Goal: Obtain resource: Download file/media

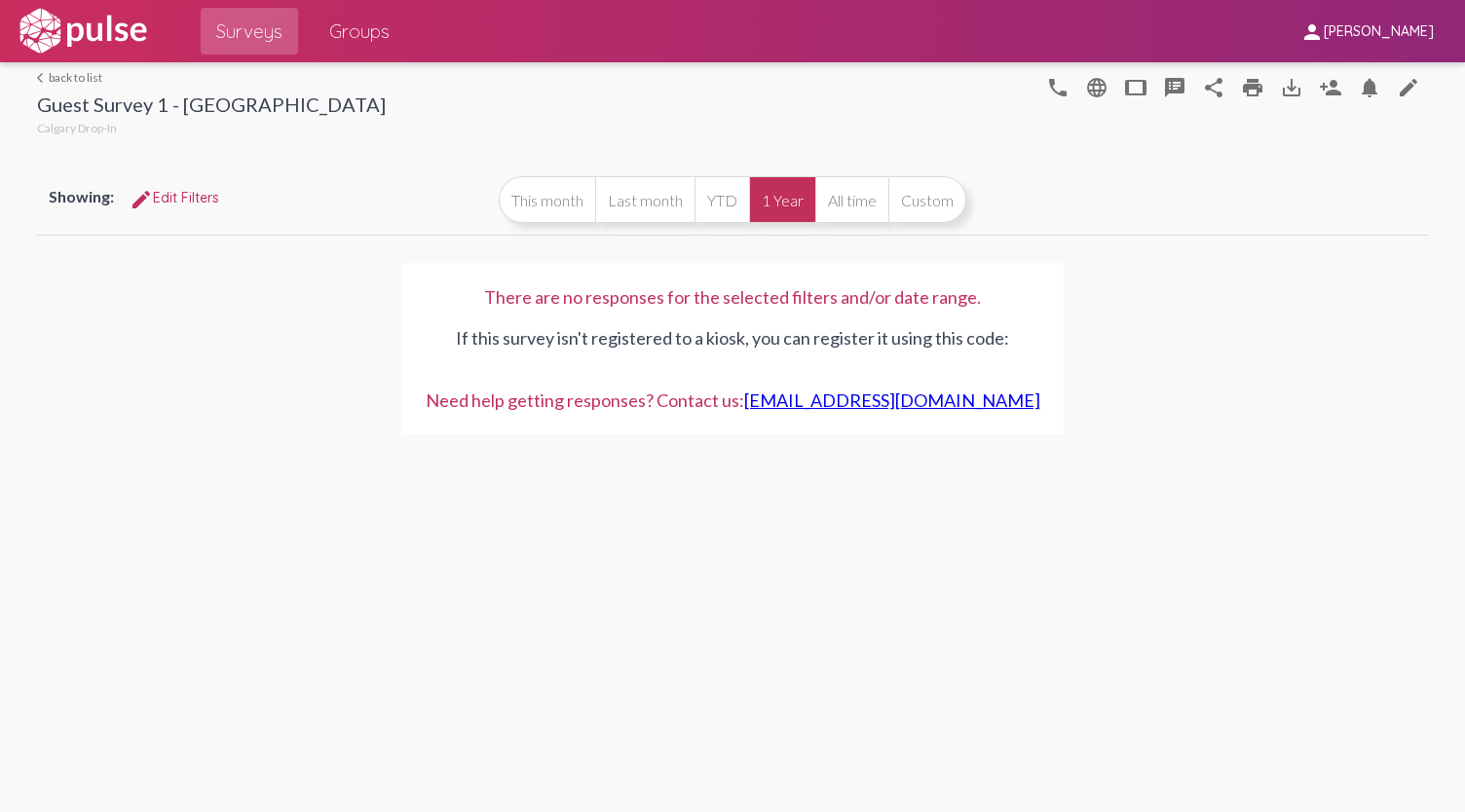
click at [91, 79] on link "arrow_back_ios back to list" at bounding box center [212, 77] width 349 height 15
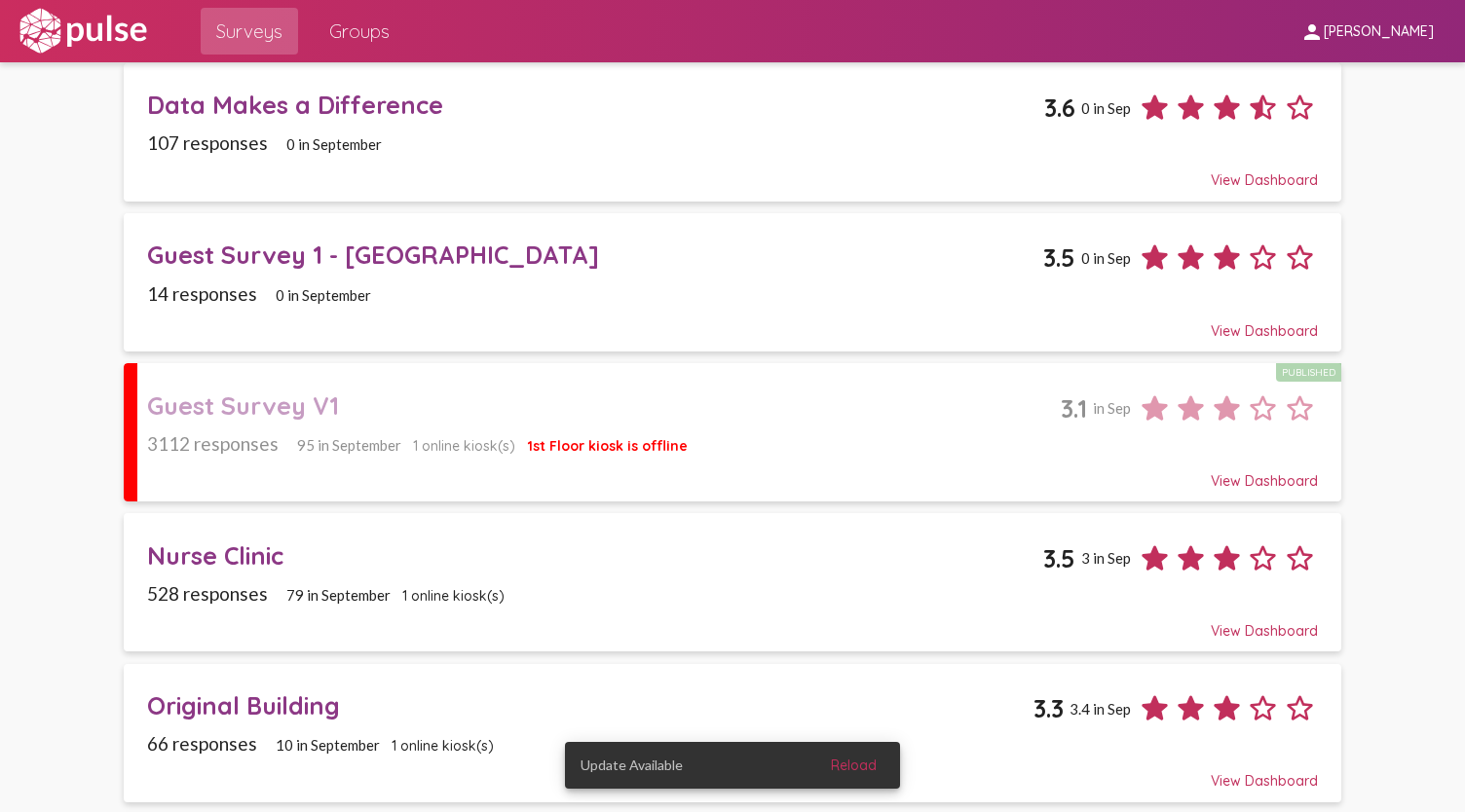
scroll to position [292, 0]
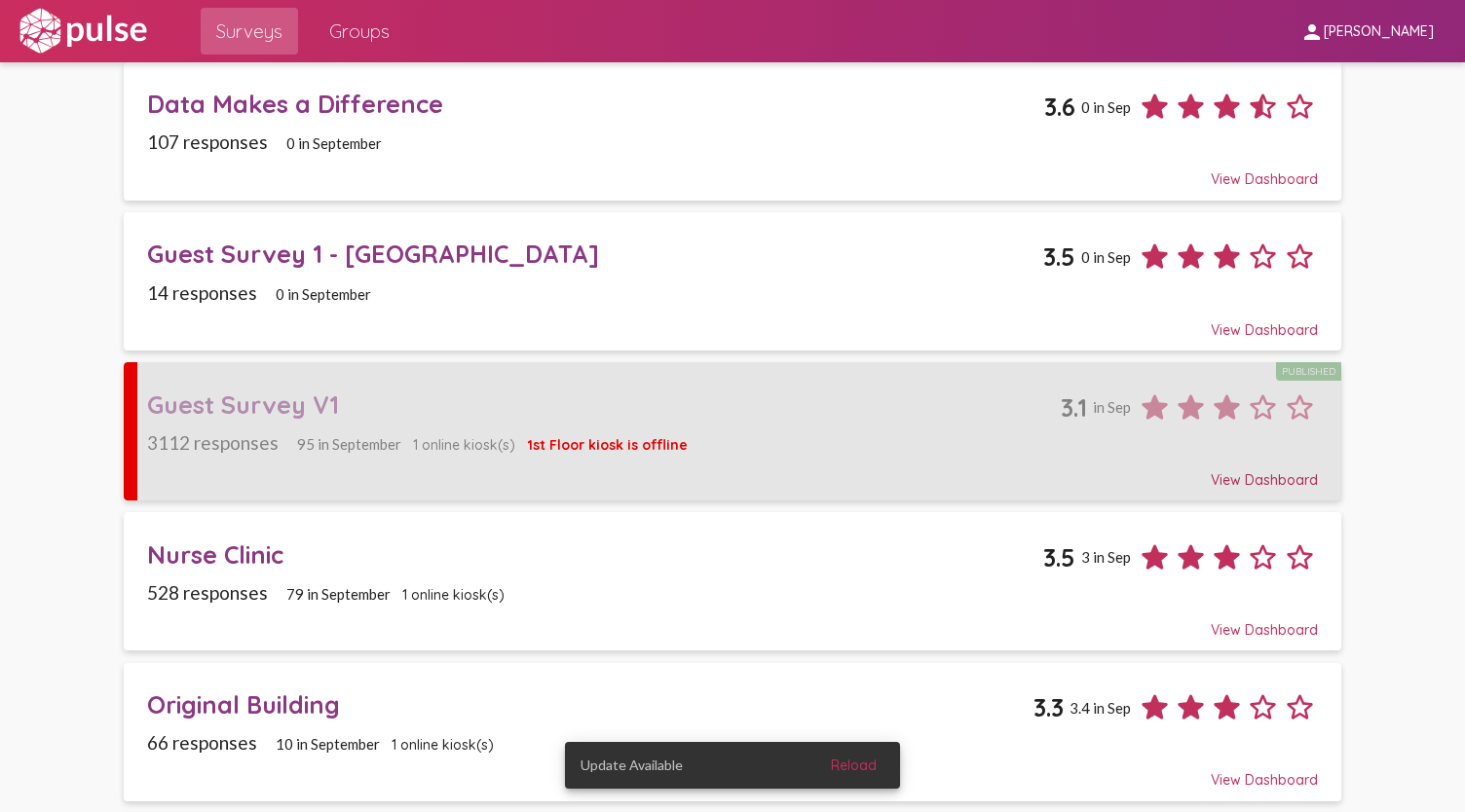
click at [316, 395] on div "Guest Survey V1" at bounding box center [604, 405] width 914 height 30
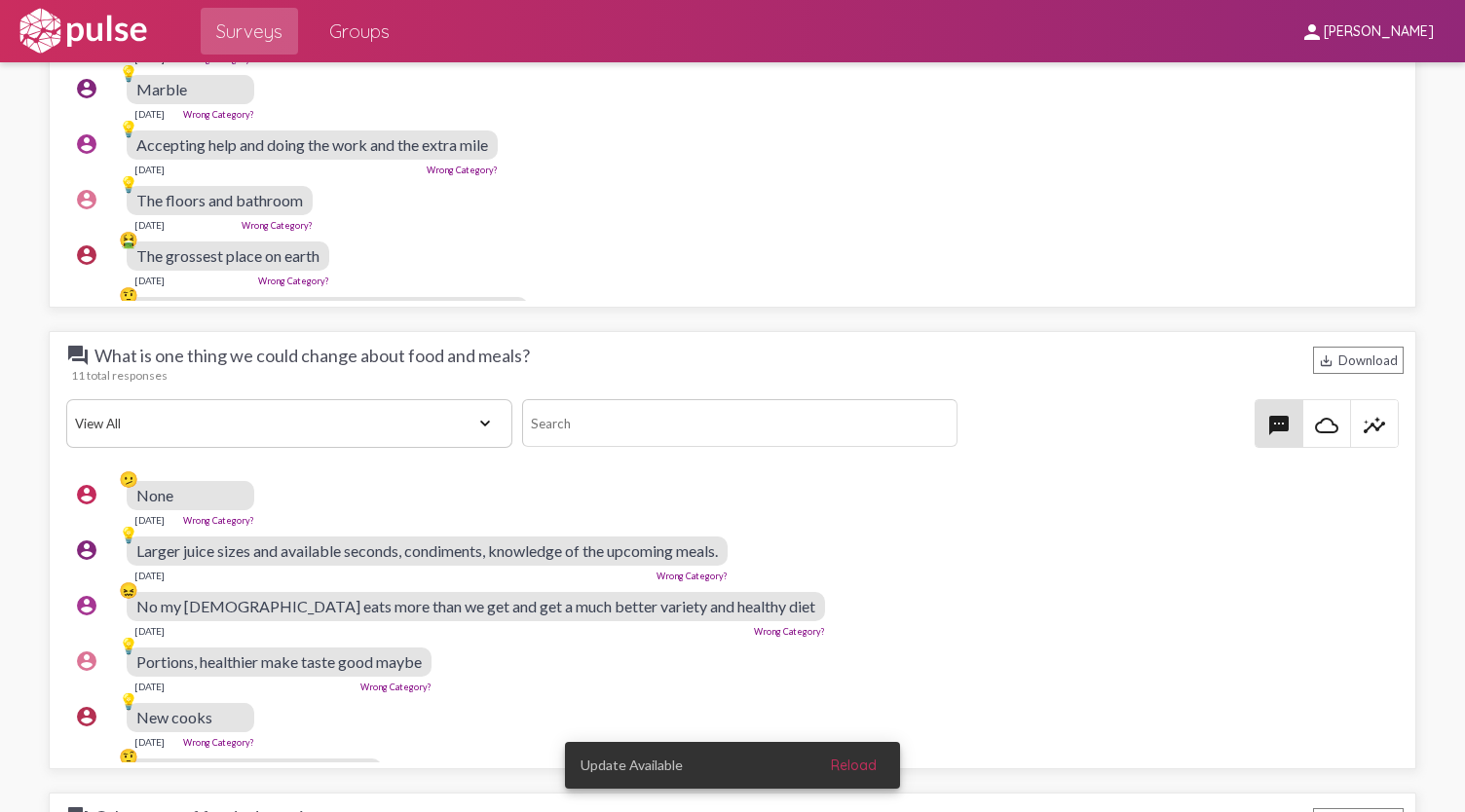
click at [444, 550] on span "Larger juice sizes and available seconds, condiments, knowledge of the upcoming…" at bounding box center [427, 550] width 582 height 19
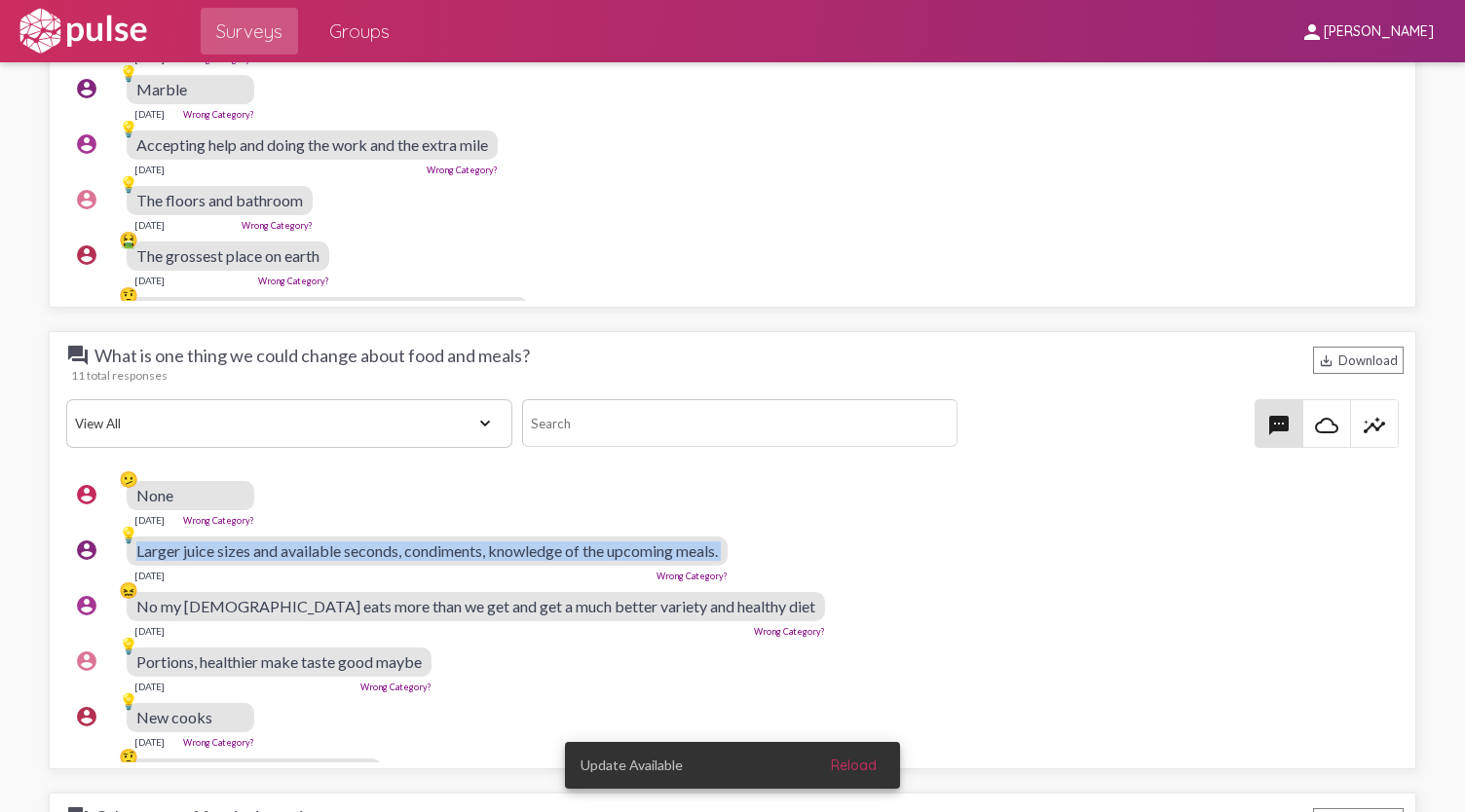
click at [444, 550] on span "Larger juice sizes and available seconds, condiments, knowledge of the upcoming…" at bounding box center [427, 550] width 582 height 19
copy span "Larger juice sizes and available seconds, condiments, knowledge of the upcoming…"
click at [317, 659] on span "Portions, healthier make taste good maybe" at bounding box center [278, 661] width 285 height 19
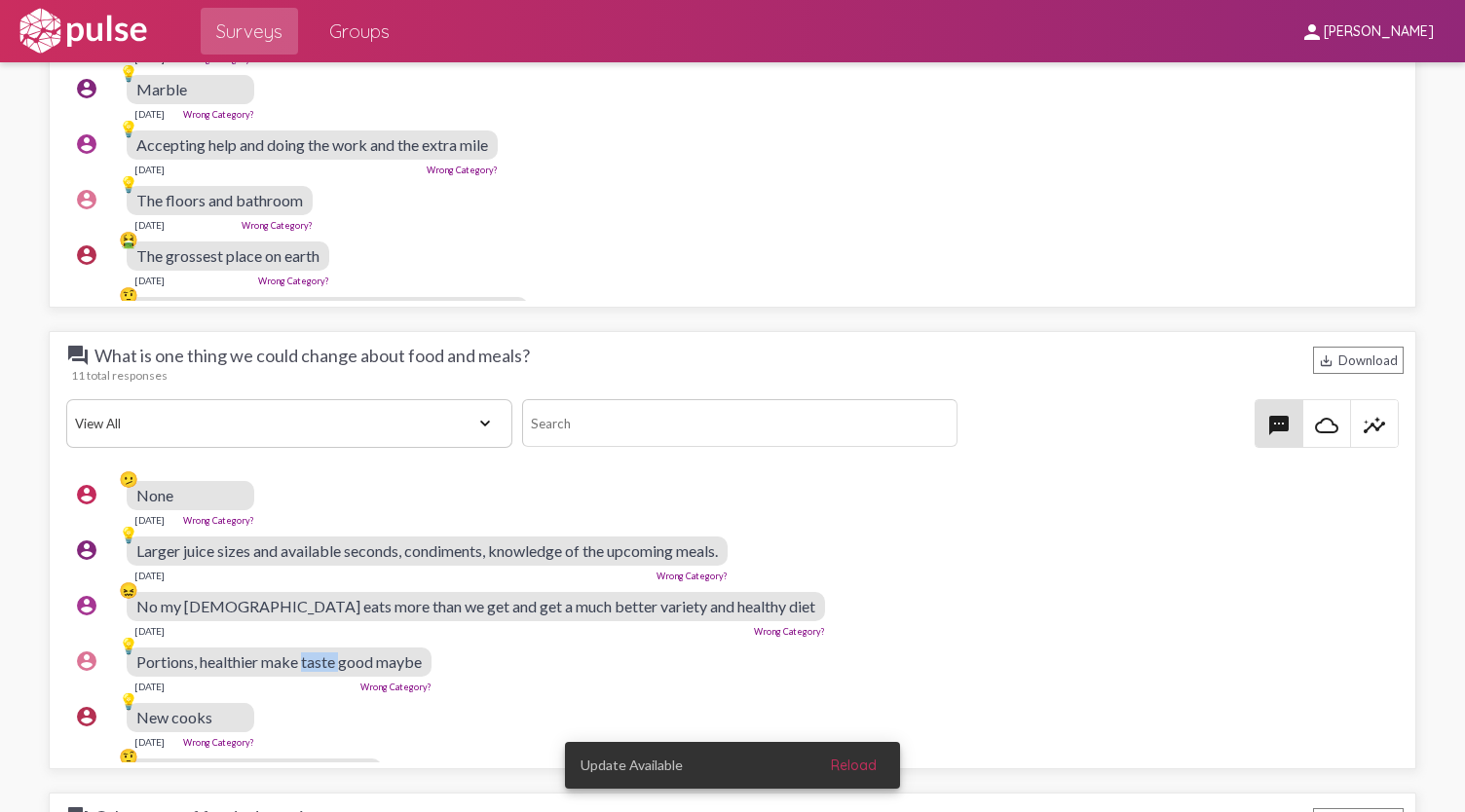
click at [317, 659] on span "Portions, healthier make taste good maybe" at bounding box center [278, 661] width 285 height 19
copy span "Portions, healthier make taste good maybe"
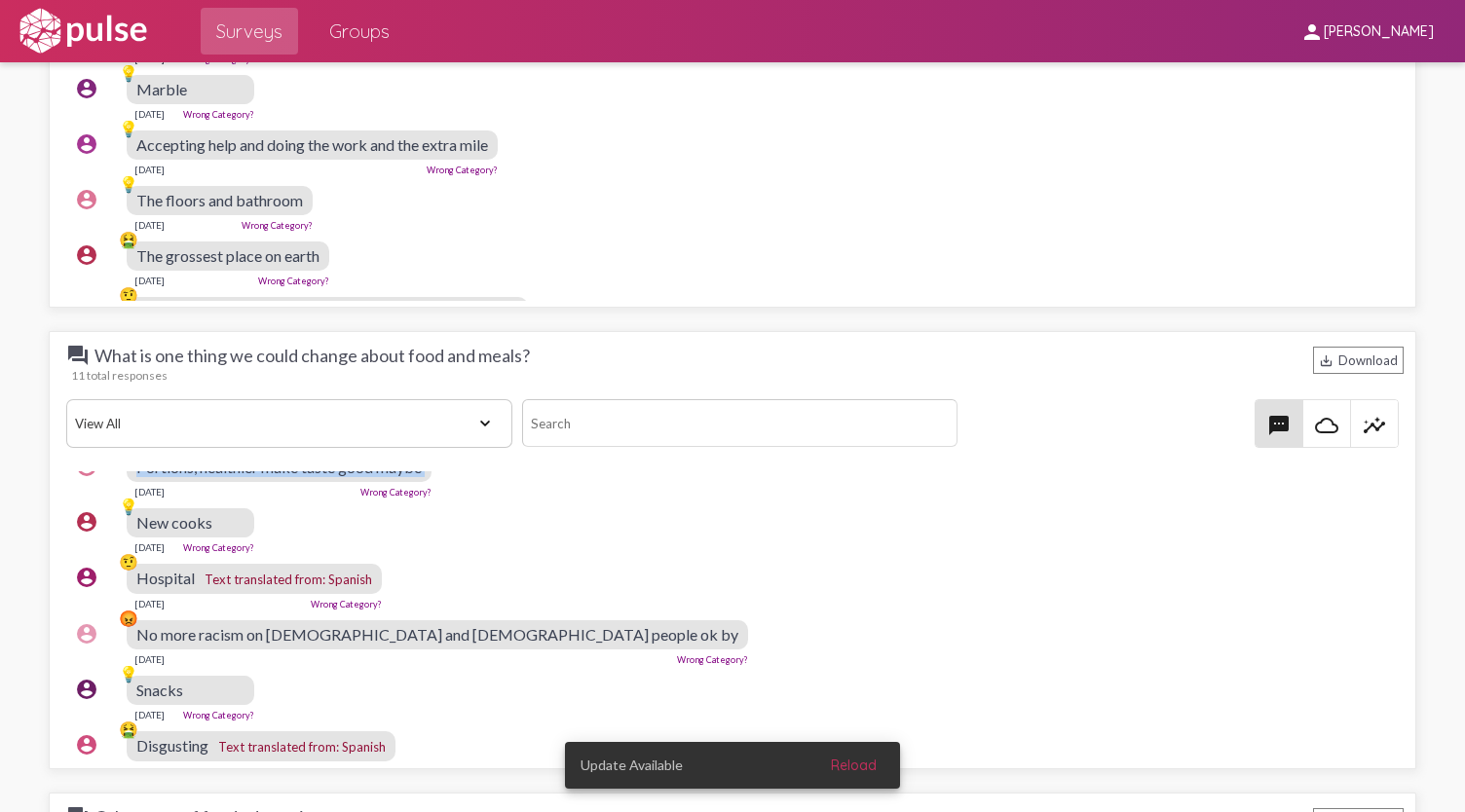
click at [189, 513] on span "New cooks" at bounding box center [174, 522] width 76 height 19
drag, startPoint x: 189, startPoint y: 507, endPoint x: 182, endPoint y: 519, distance: 13.9
click at [189, 518] on span "New cooks" at bounding box center [174, 522] width 76 height 19
copy span "New cooks"
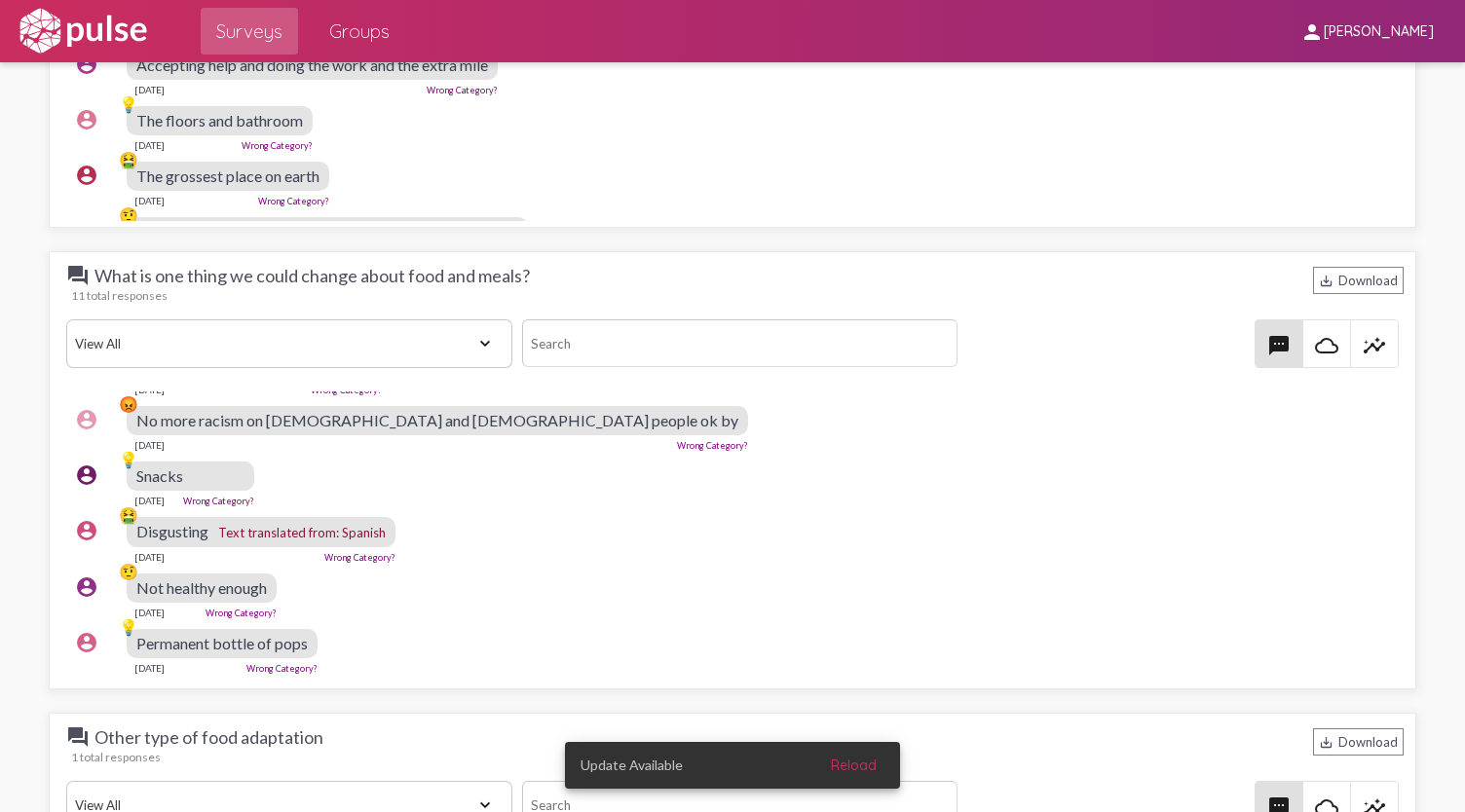
scroll to position [4089, 0]
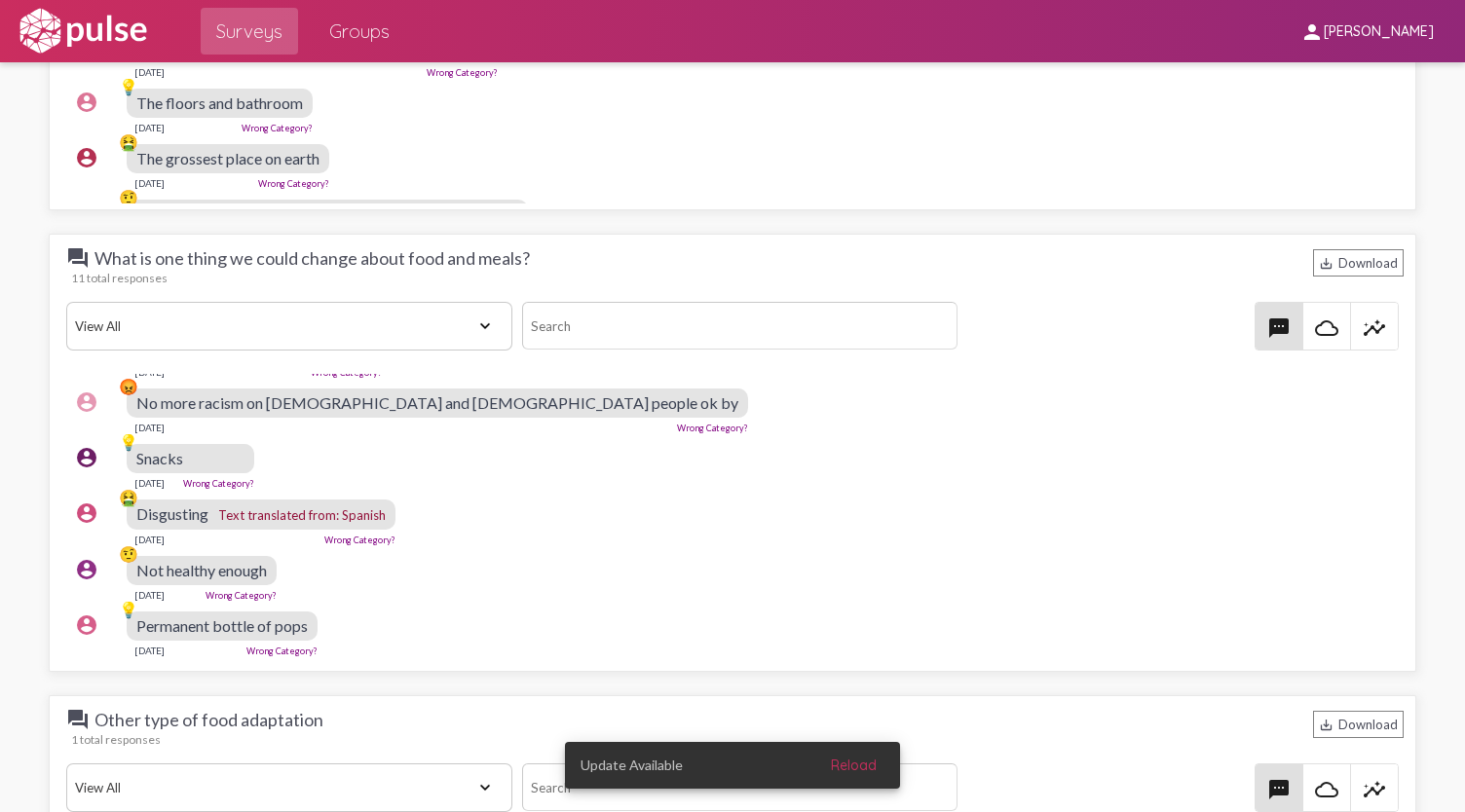
click at [743, 218] on div "question_answer What types of programs could we bring to the DI? save_alt Downl…" at bounding box center [733, 222] width 1392 height 3693
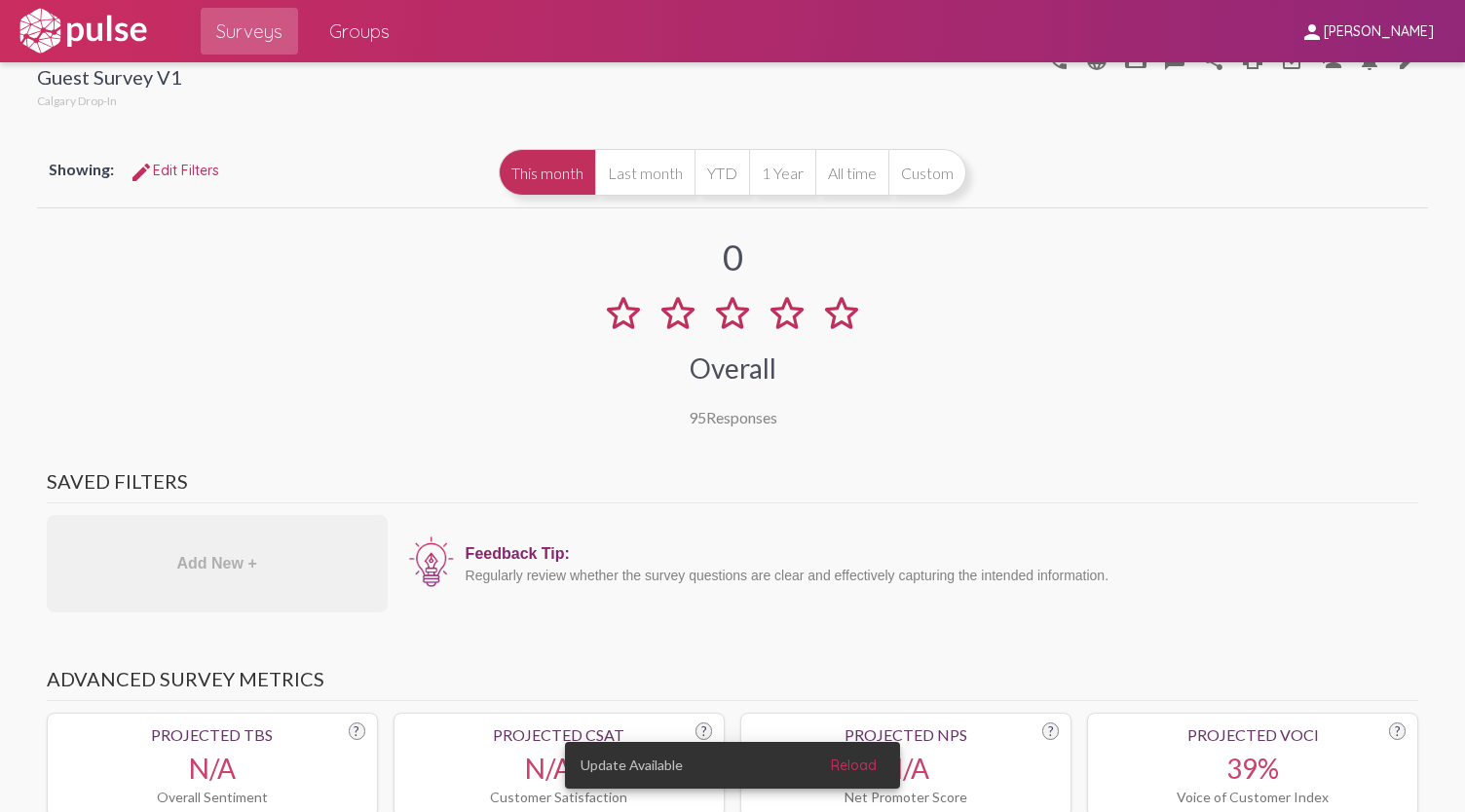
scroll to position [0, 0]
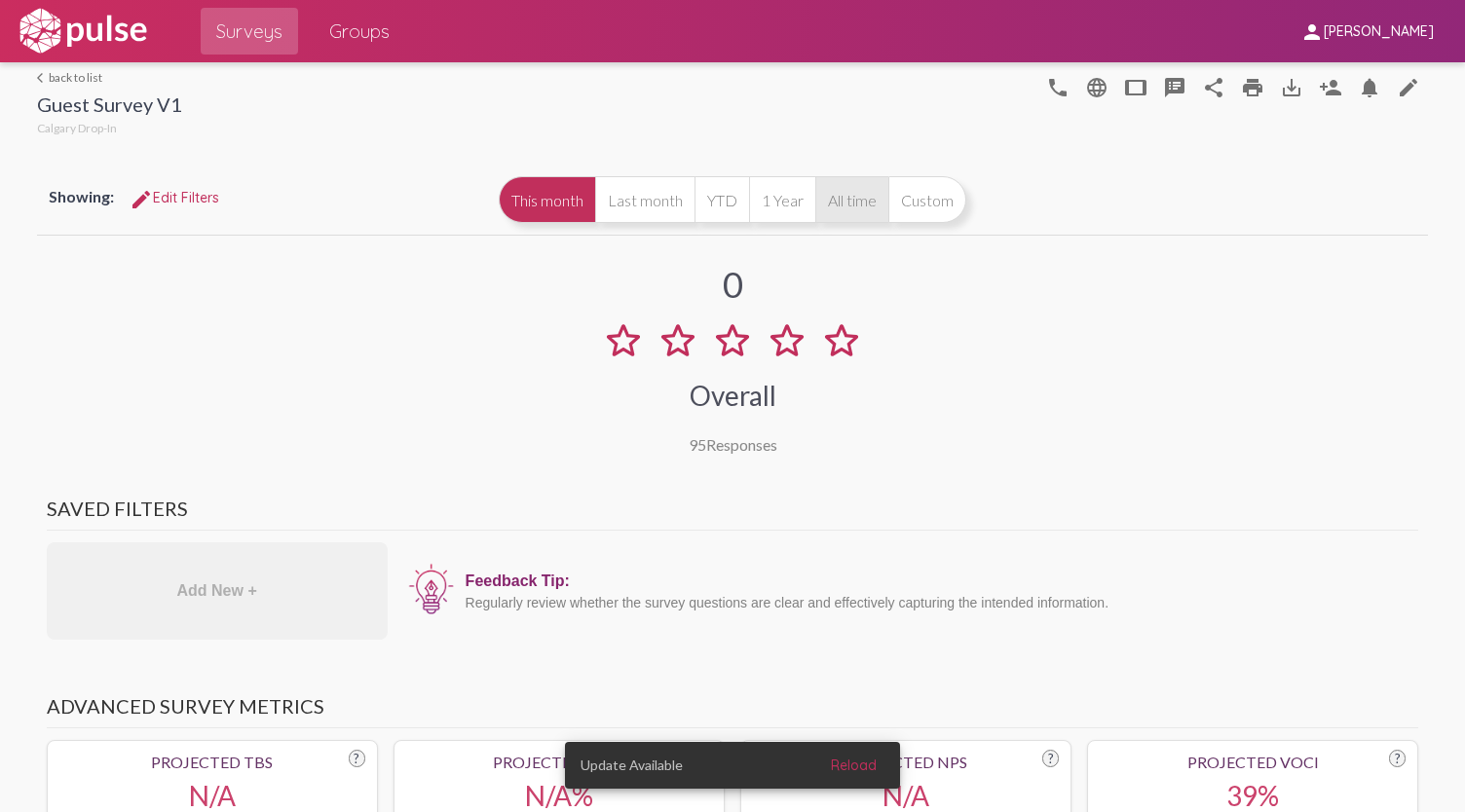
click at [872, 193] on button "All time" at bounding box center [852, 200] width 73 height 47
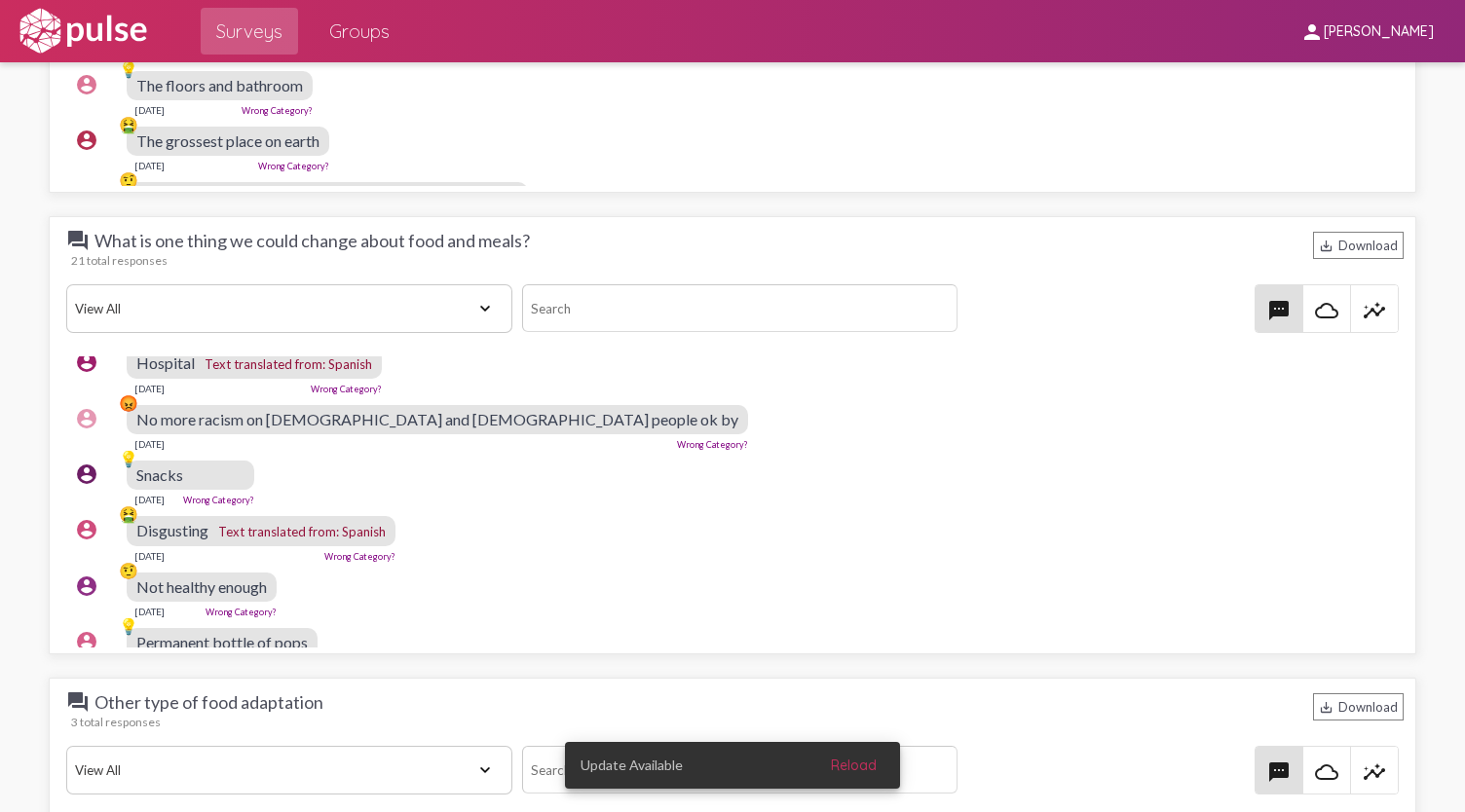
scroll to position [4382, 0]
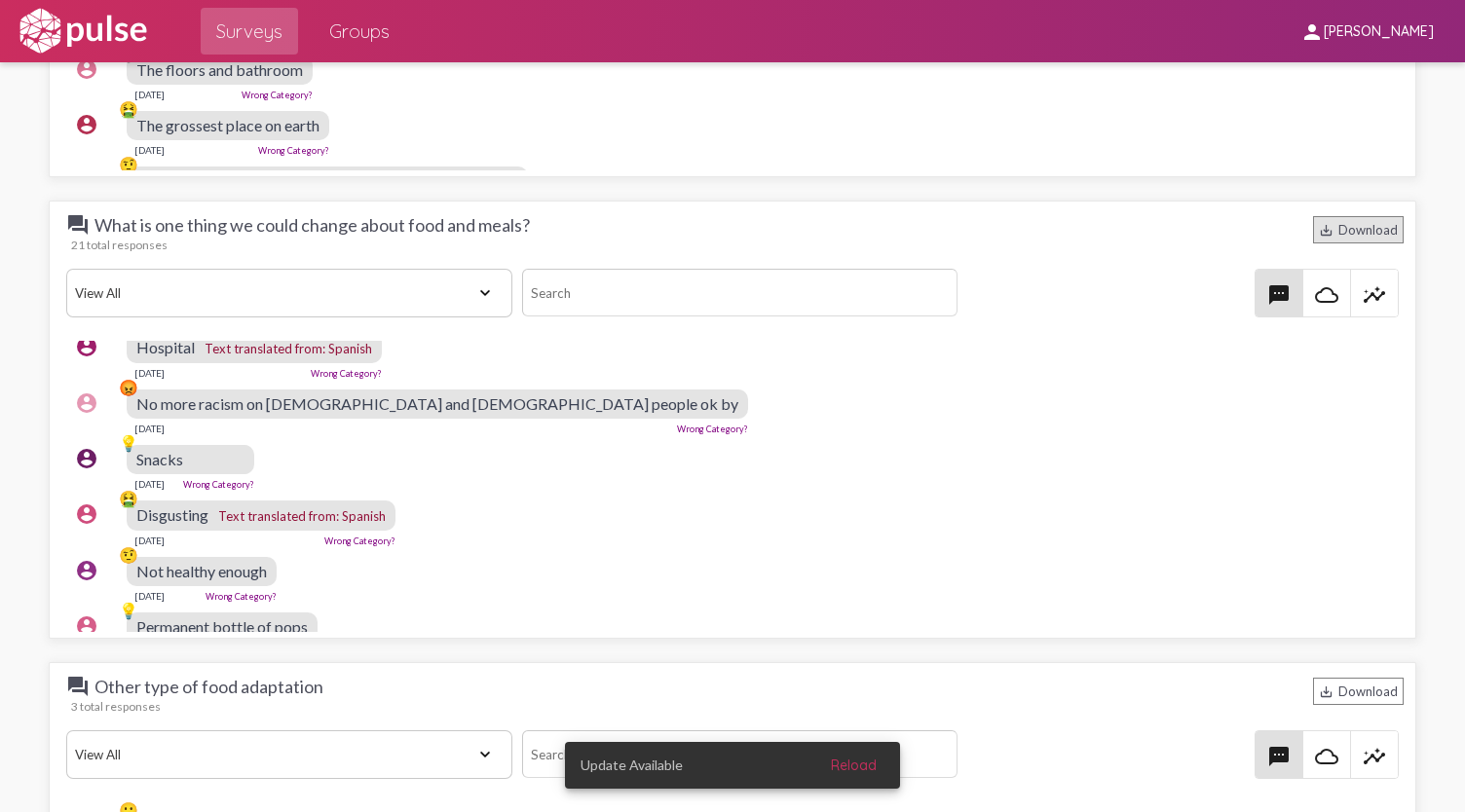
click at [1382, 217] on div "save_alt Download" at bounding box center [1358, 230] width 90 height 27
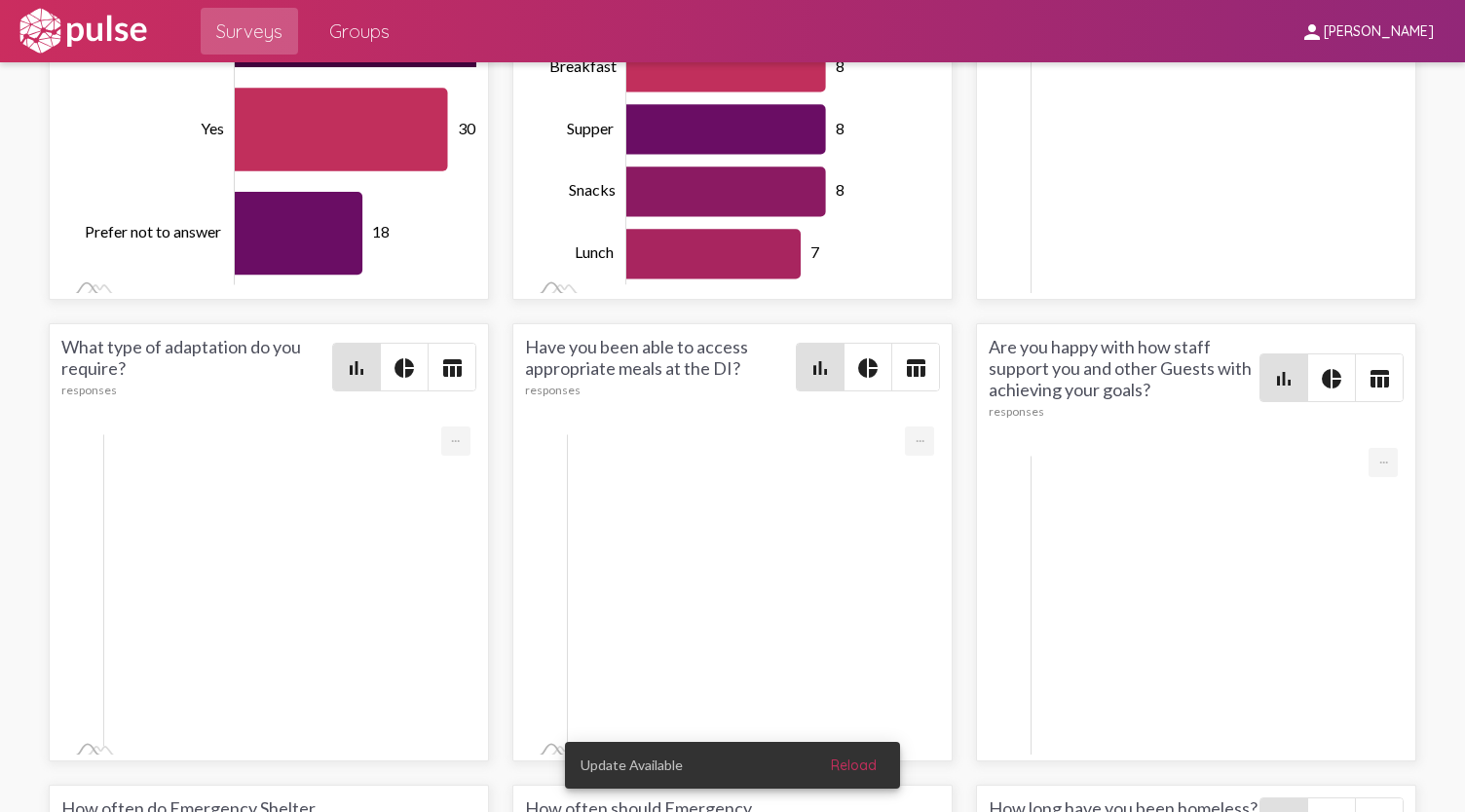
scroll to position [7595, 0]
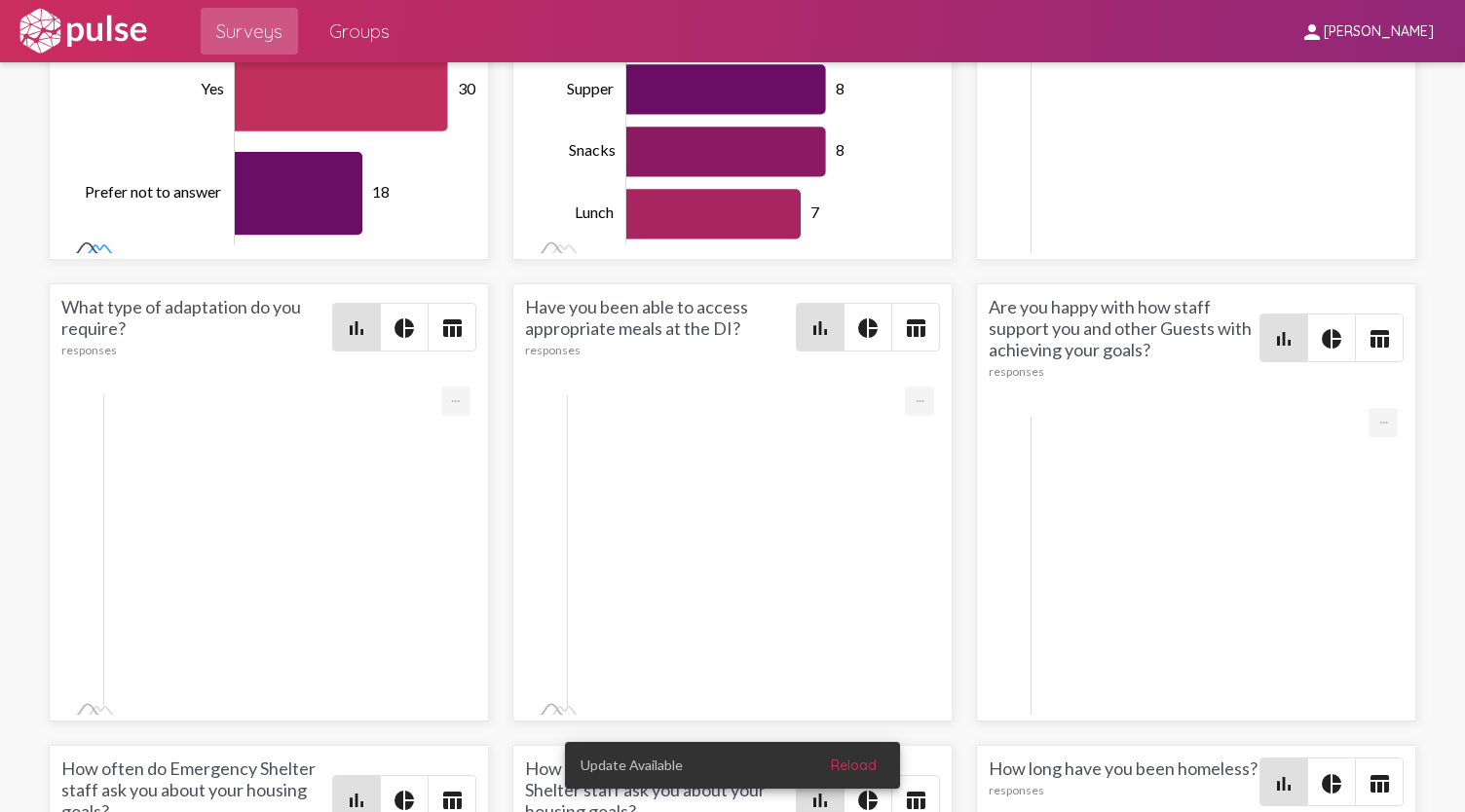
click at [96, 260] on rect at bounding box center [93, 250] width 65 height 21
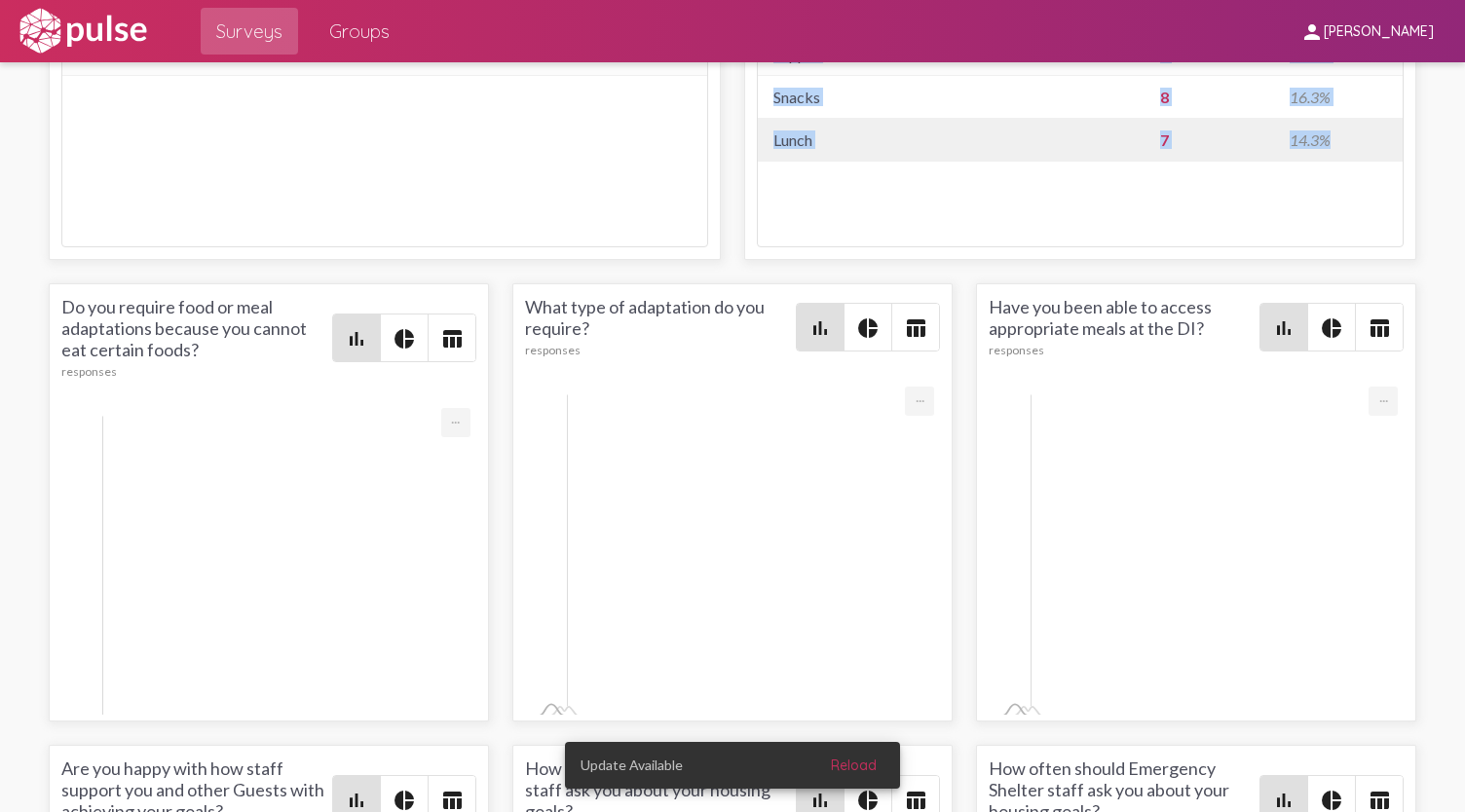
drag, startPoint x: 748, startPoint y: 354, endPoint x: 1333, endPoint y: 599, distance: 634.2
click at [1333, 260] on div "Which meals do you feel nourished and healthy after? 49 responses bar_chart pie…" at bounding box center [1081, 40] width 672 height 438
drag, startPoint x: 749, startPoint y: 295, endPoint x: 1352, endPoint y: 598, distance: 674.8
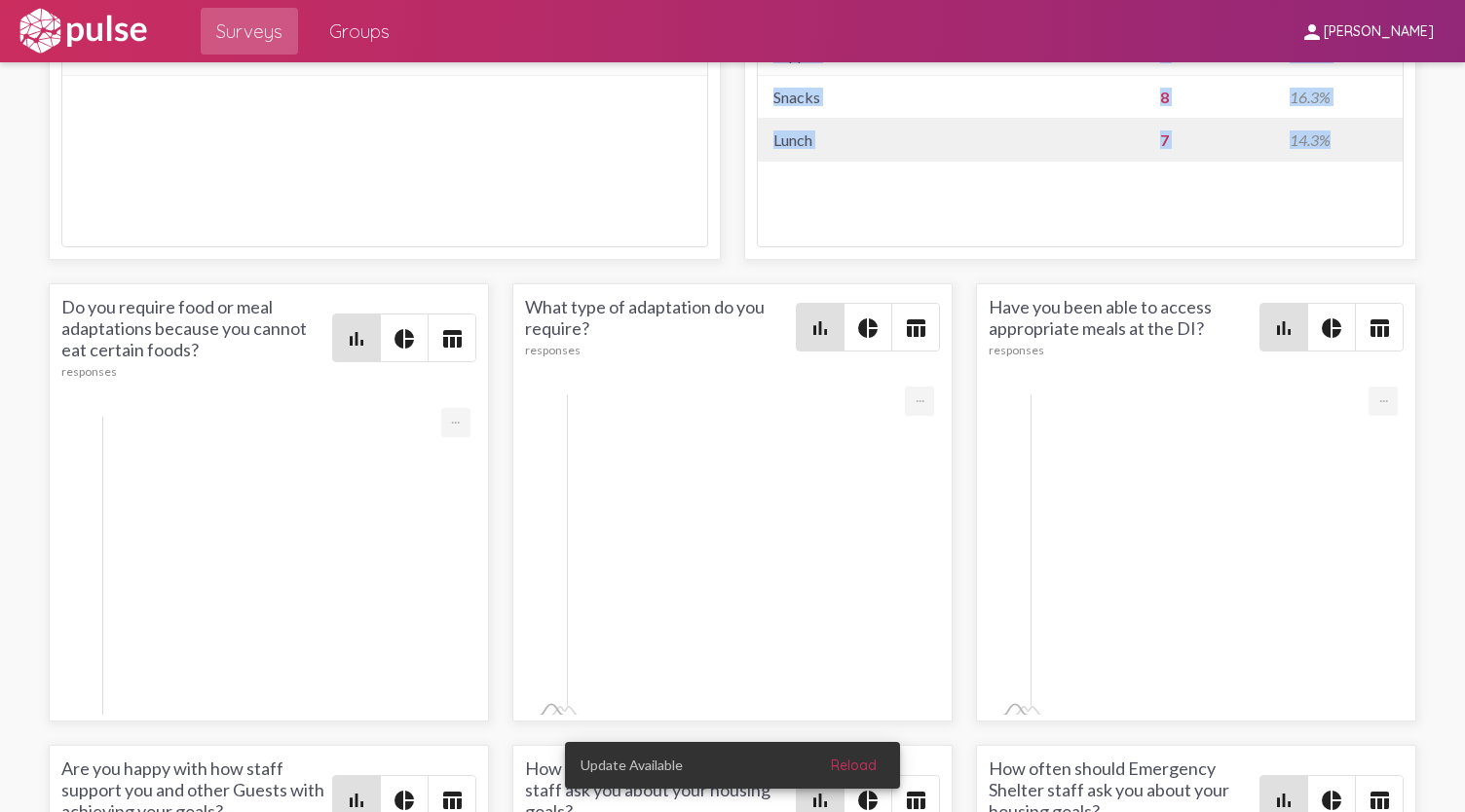
click at [1352, 260] on div "Which meals do you feel nourished and healthy after? 49 responses bar_chart pie…" at bounding box center [1081, 40] width 672 height 438
copy div "Which meals do you feel nourished and healthy after? 49 responses bar_chart pie…"
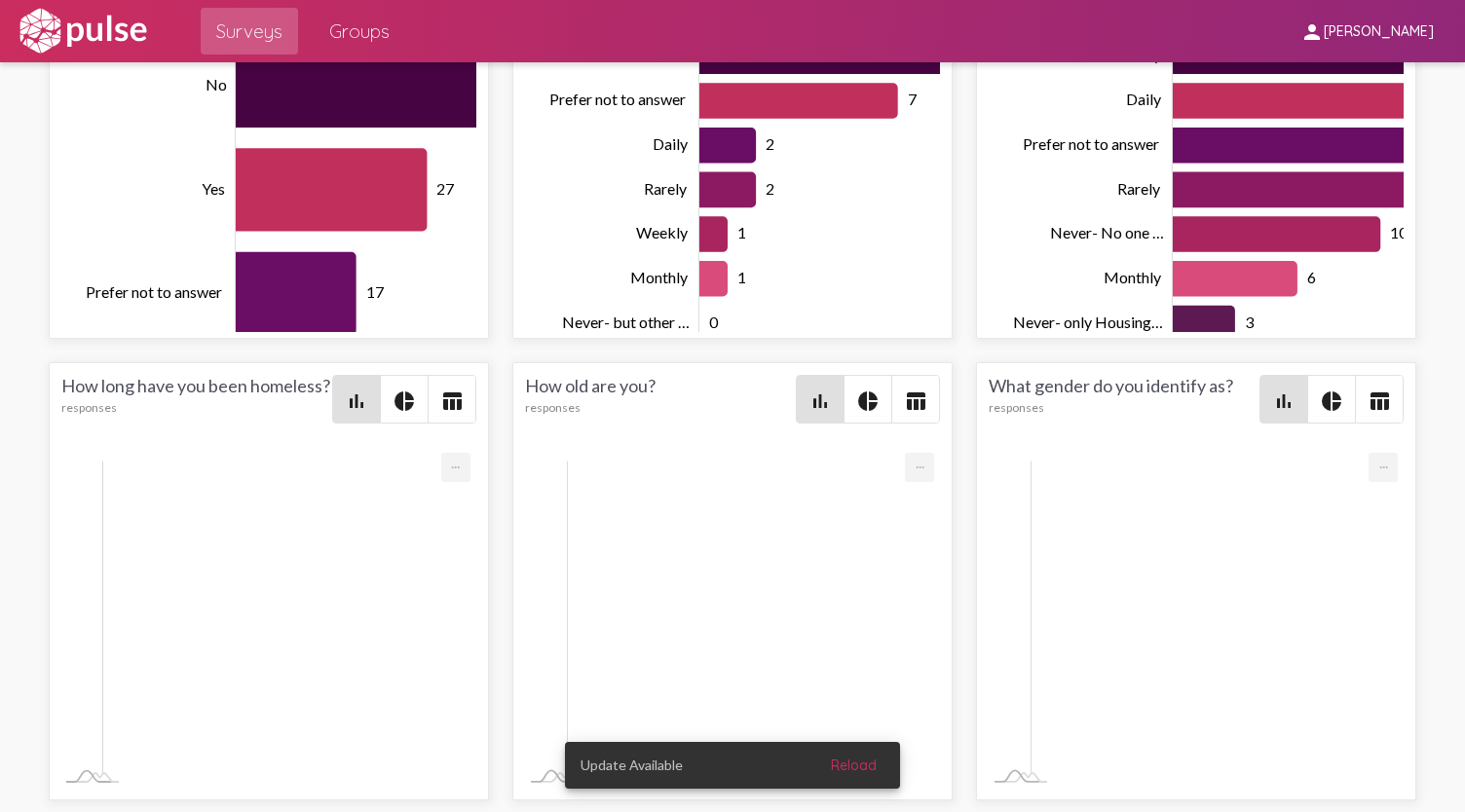
scroll to position [6, 0]
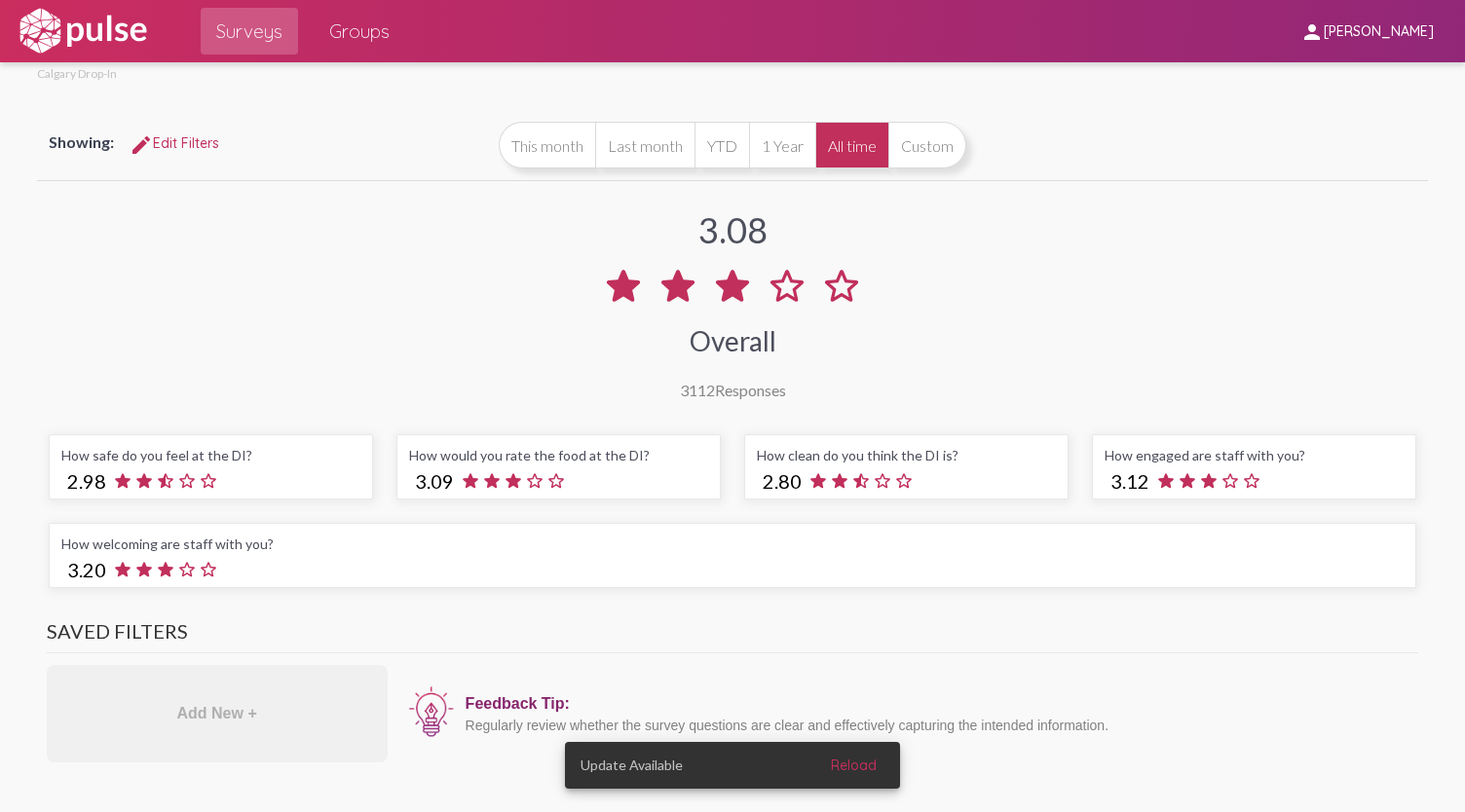
scroll to position [0, 0]
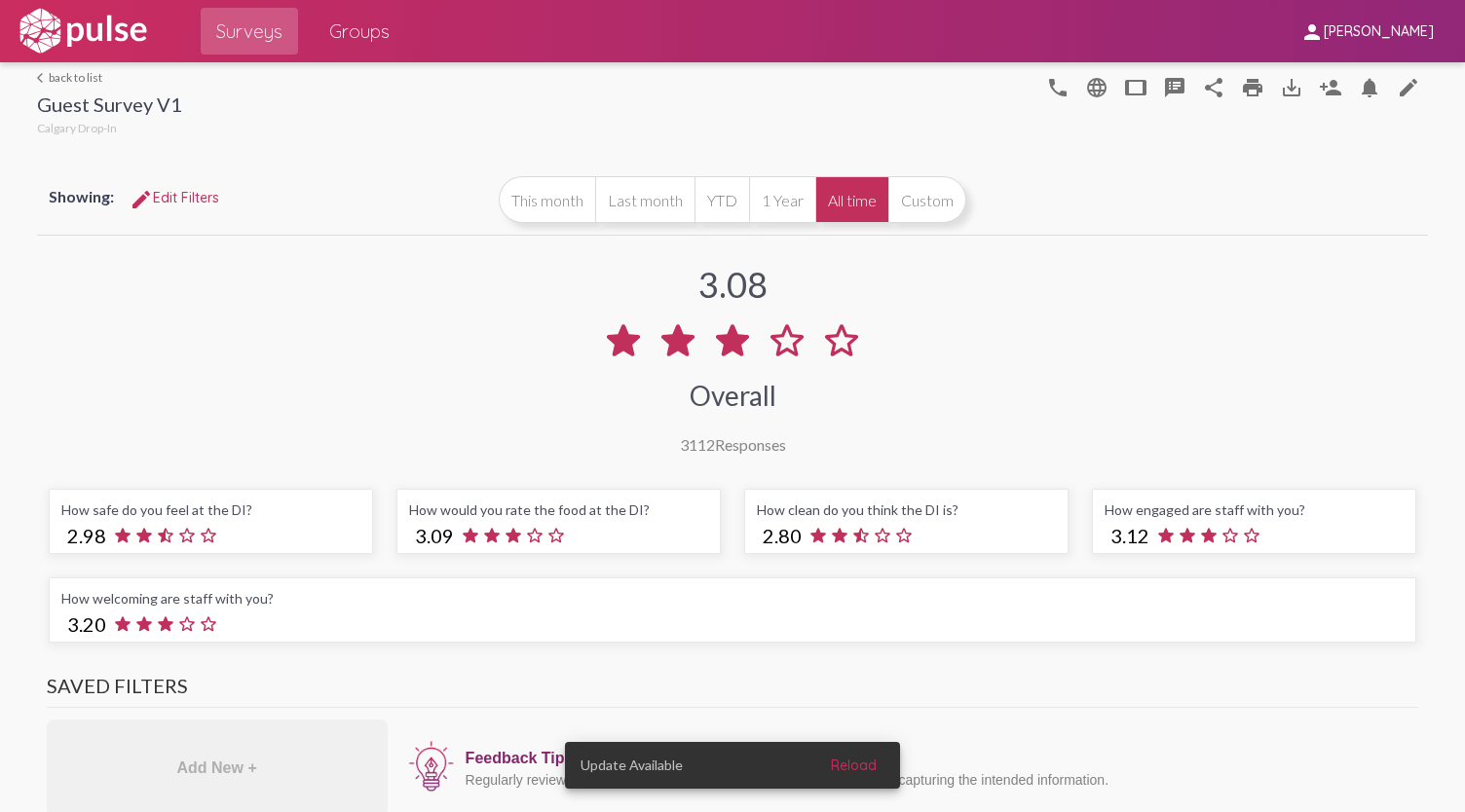
click at [193, 195] on span "edit Edit Filters" at bounding box center [173, 198] width 89 height 18
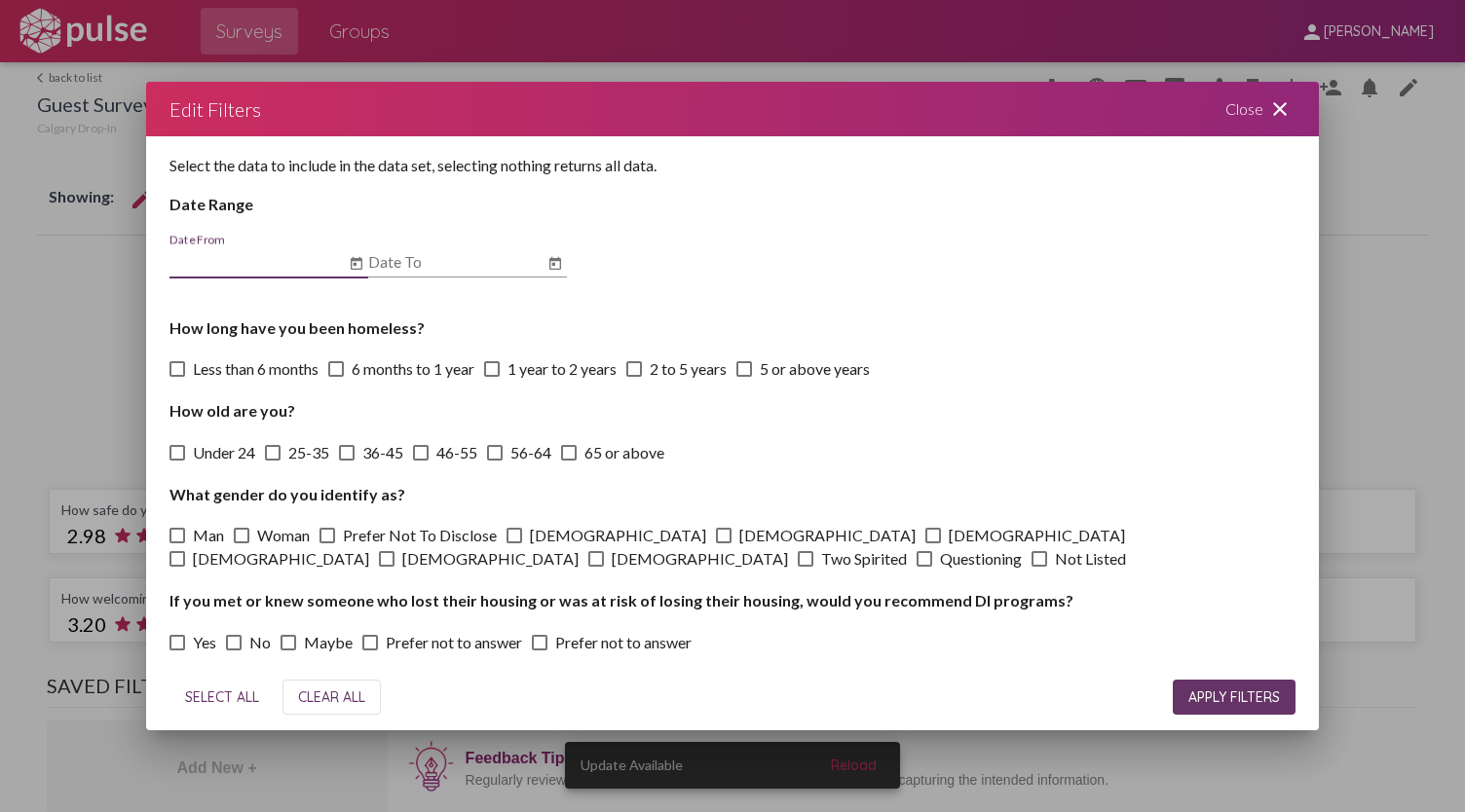
click at [1261, 106] on div "Close close" at bounding box center [1260, 110] width 117 height 55
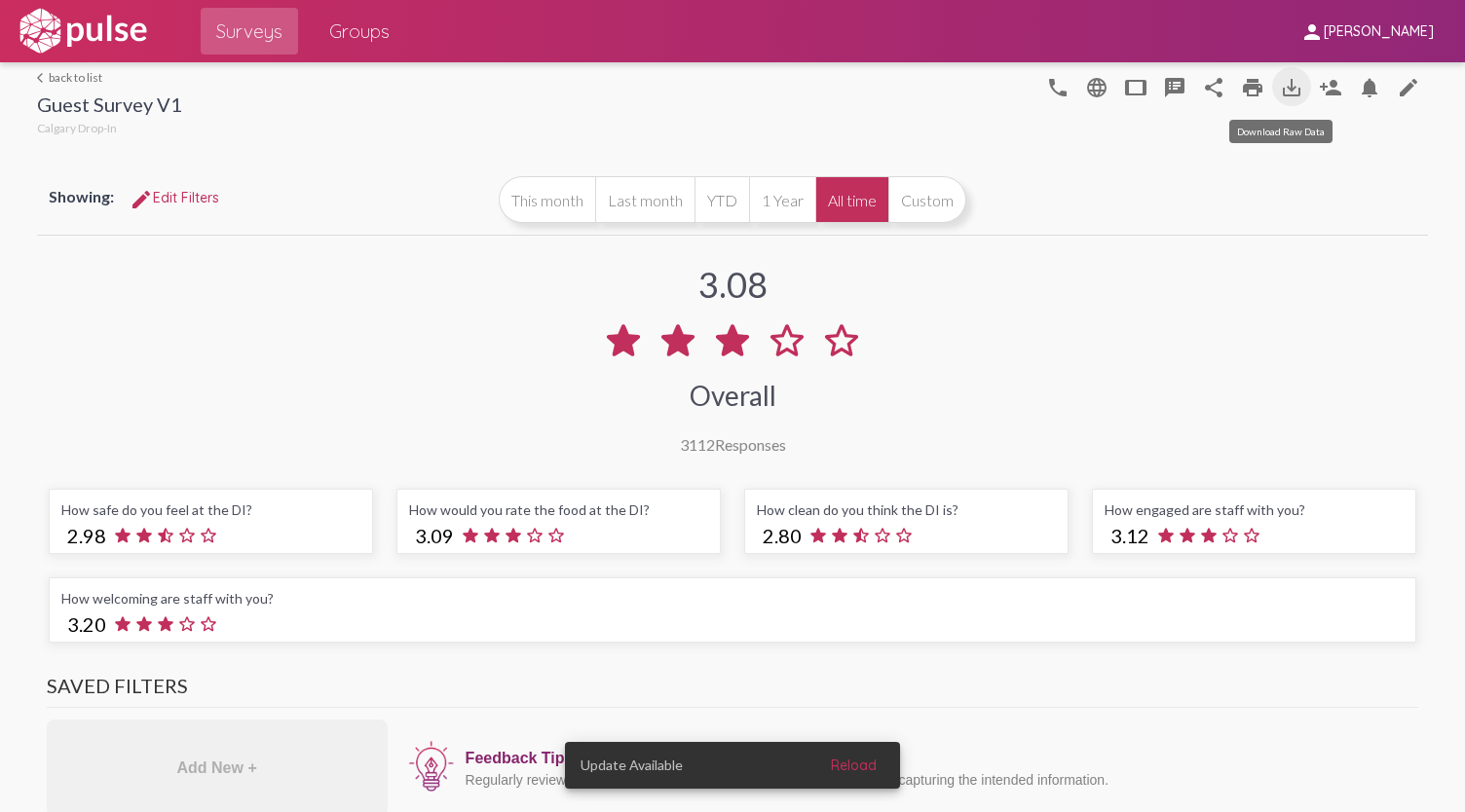
click at [1289, 96] on mat-icon "save_alt" at bounding box center [1292, 88] width 24 height 24
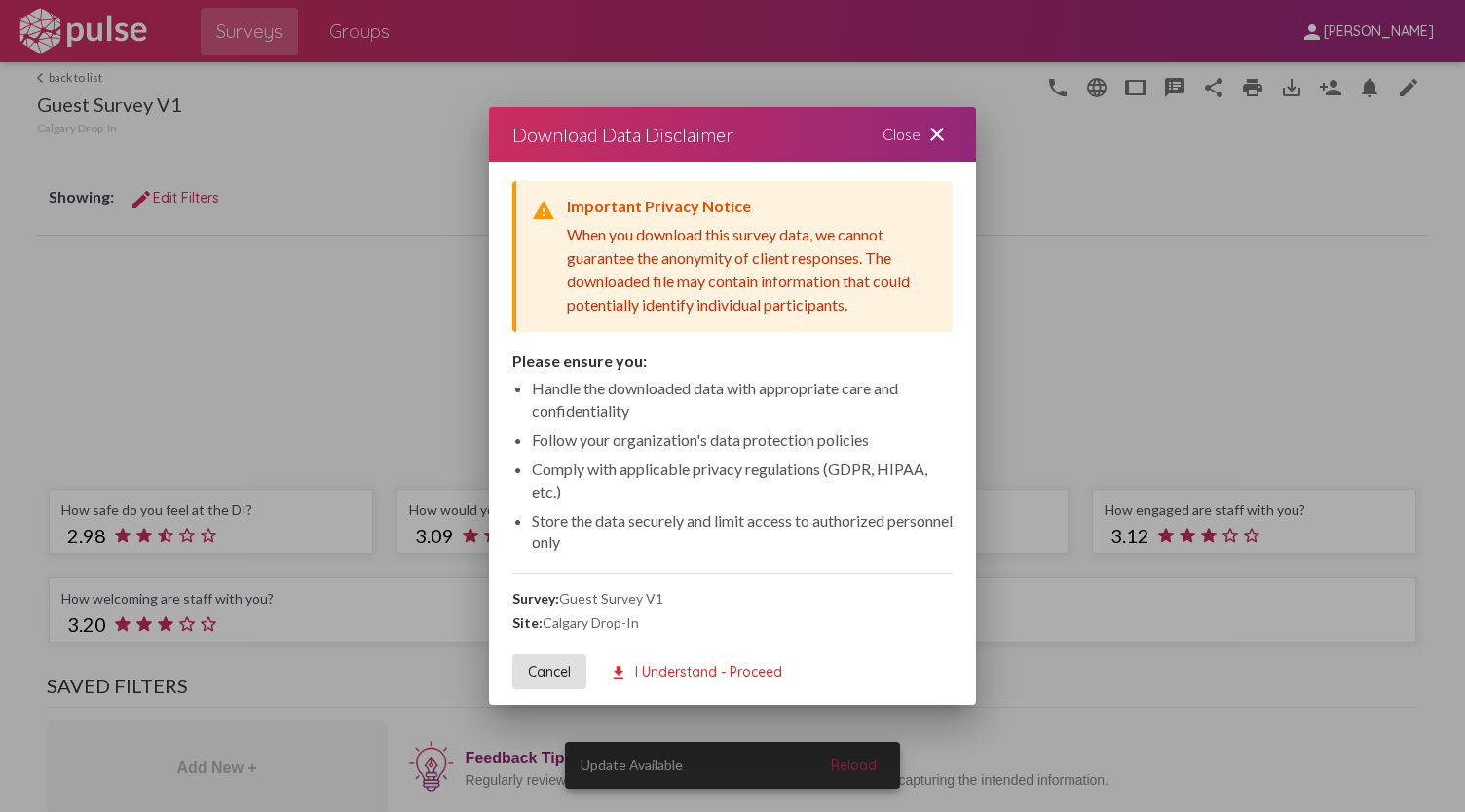
click at [692, 676] on span "download I Understand - Proceed" at bounding box center [696, 672] width 172 height 18
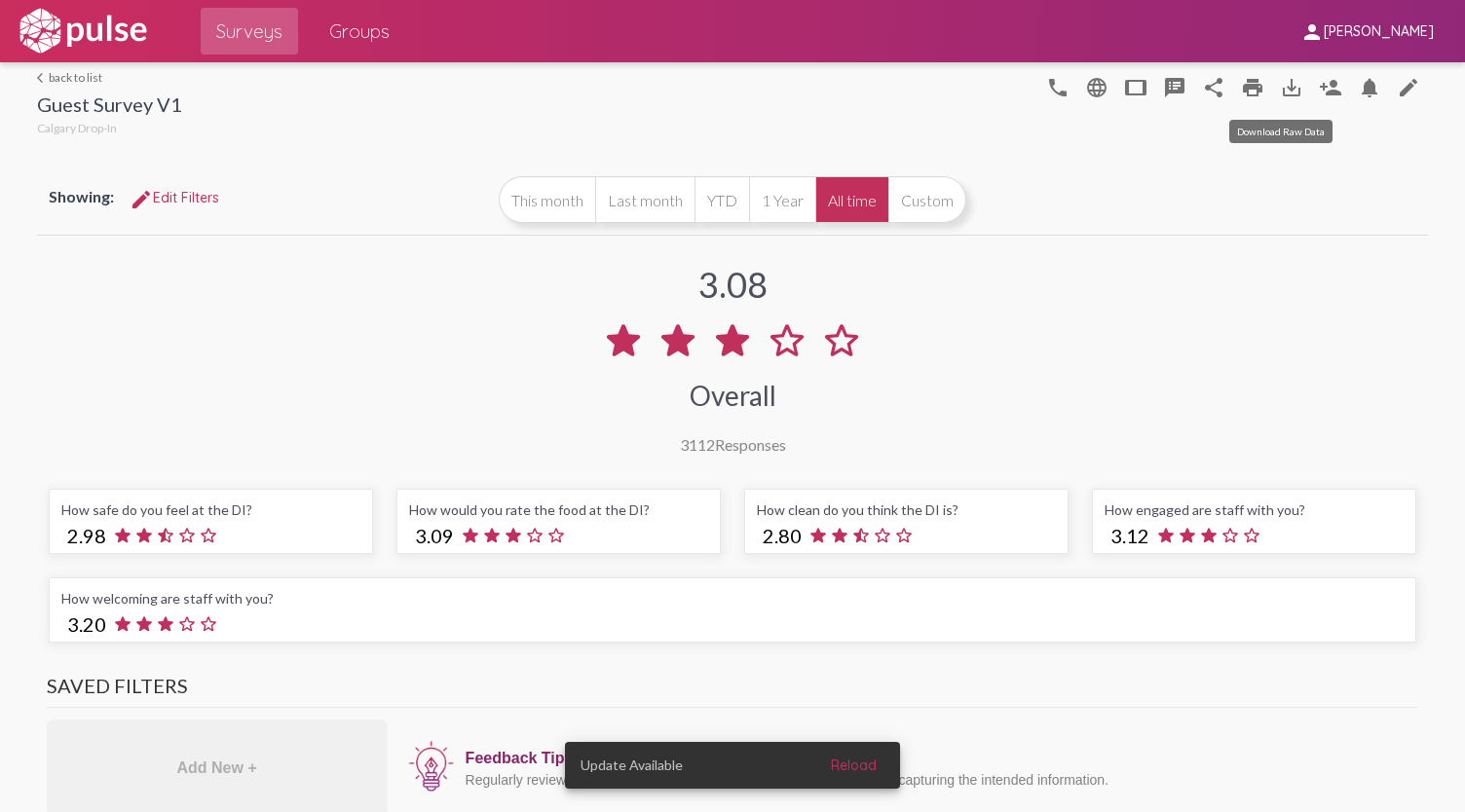
click at [1280, 77] on mat-icon "save_alt" at bounding box center [1292, 88] width 24 height 24
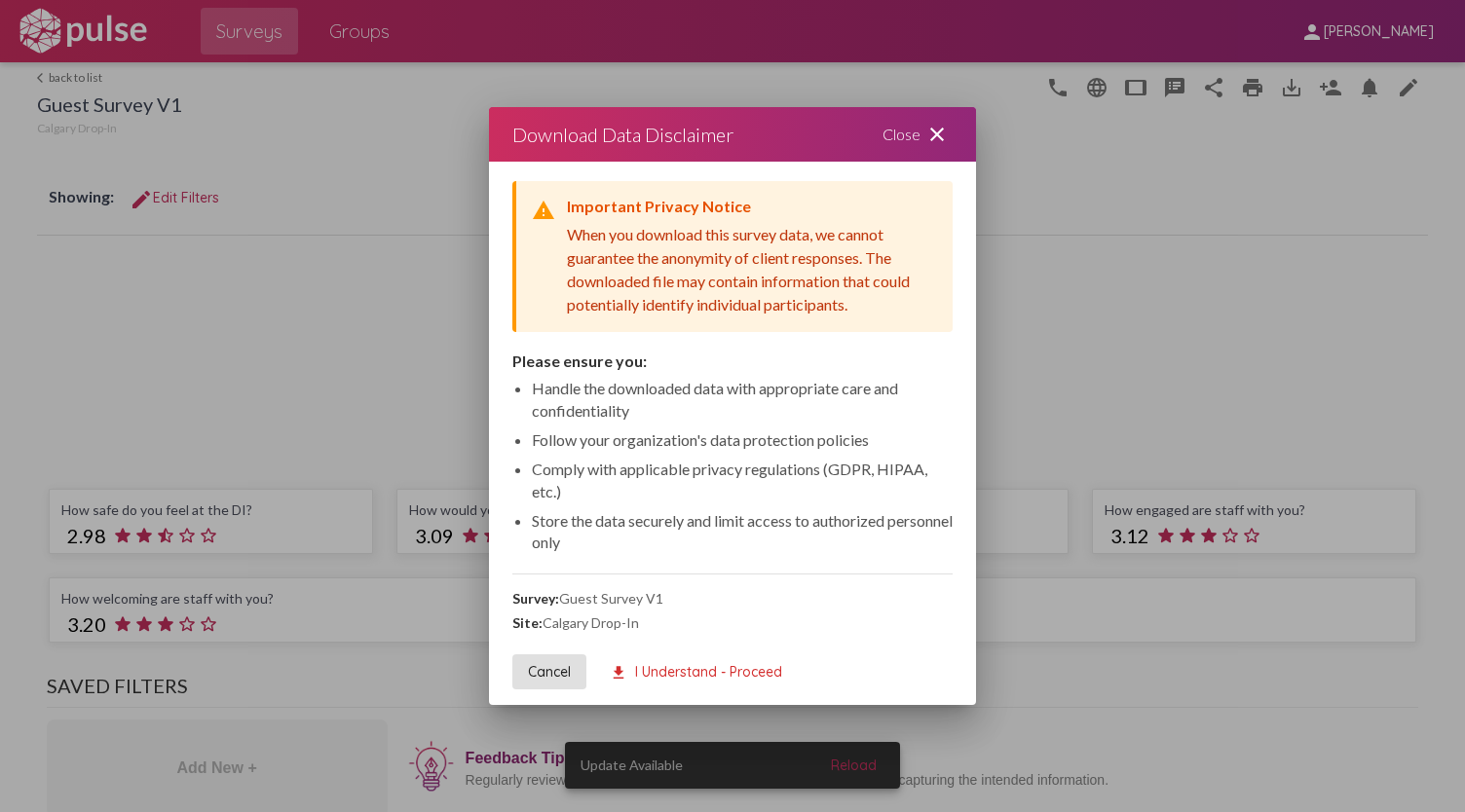
click at [757, 680] on span "download I Understand - Proceed" at bounding box center [696, 672] width 172 height 18
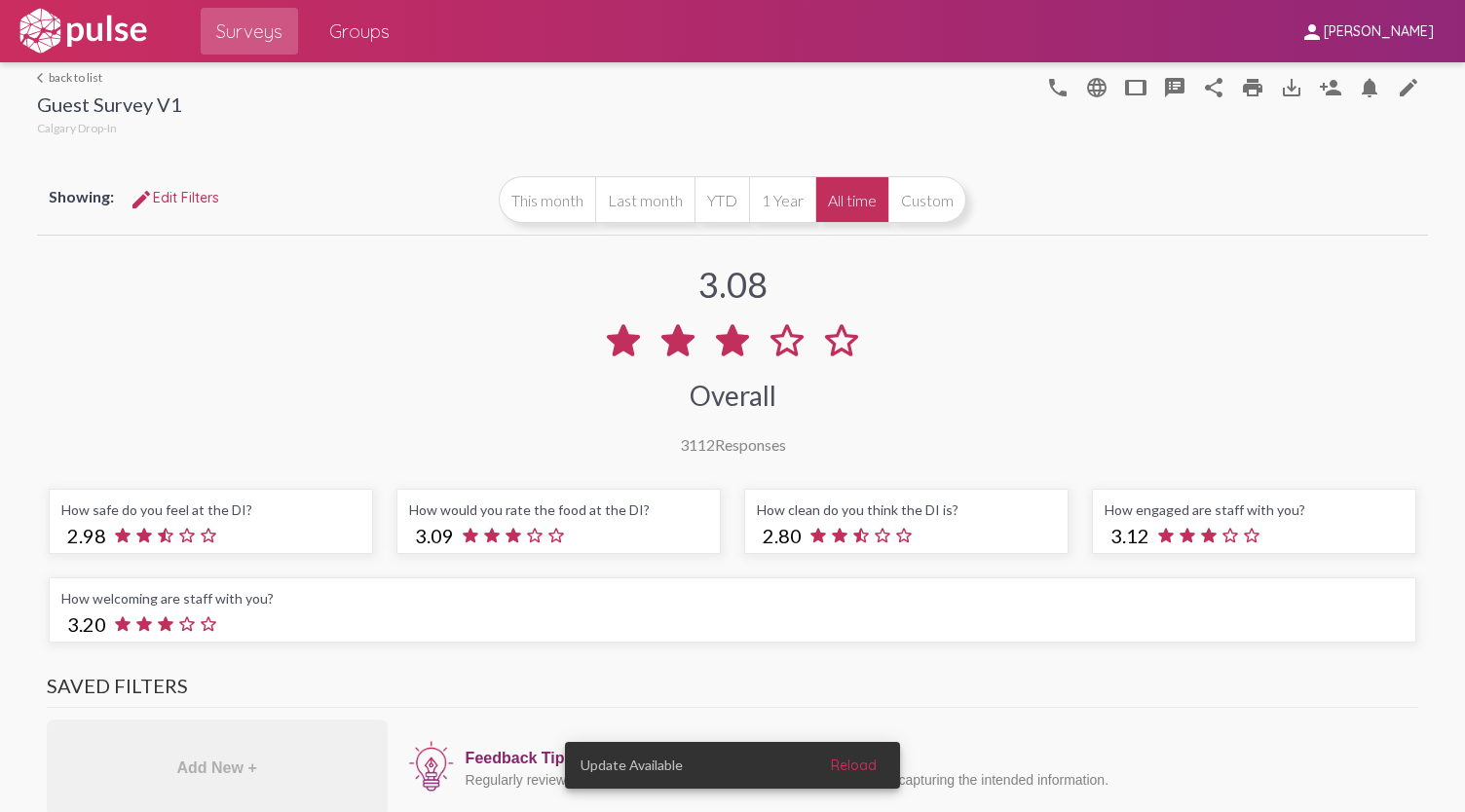
click at [212, 201] on span "edit Edit Filters" at bounding box center [173, 198] width 89 height 18
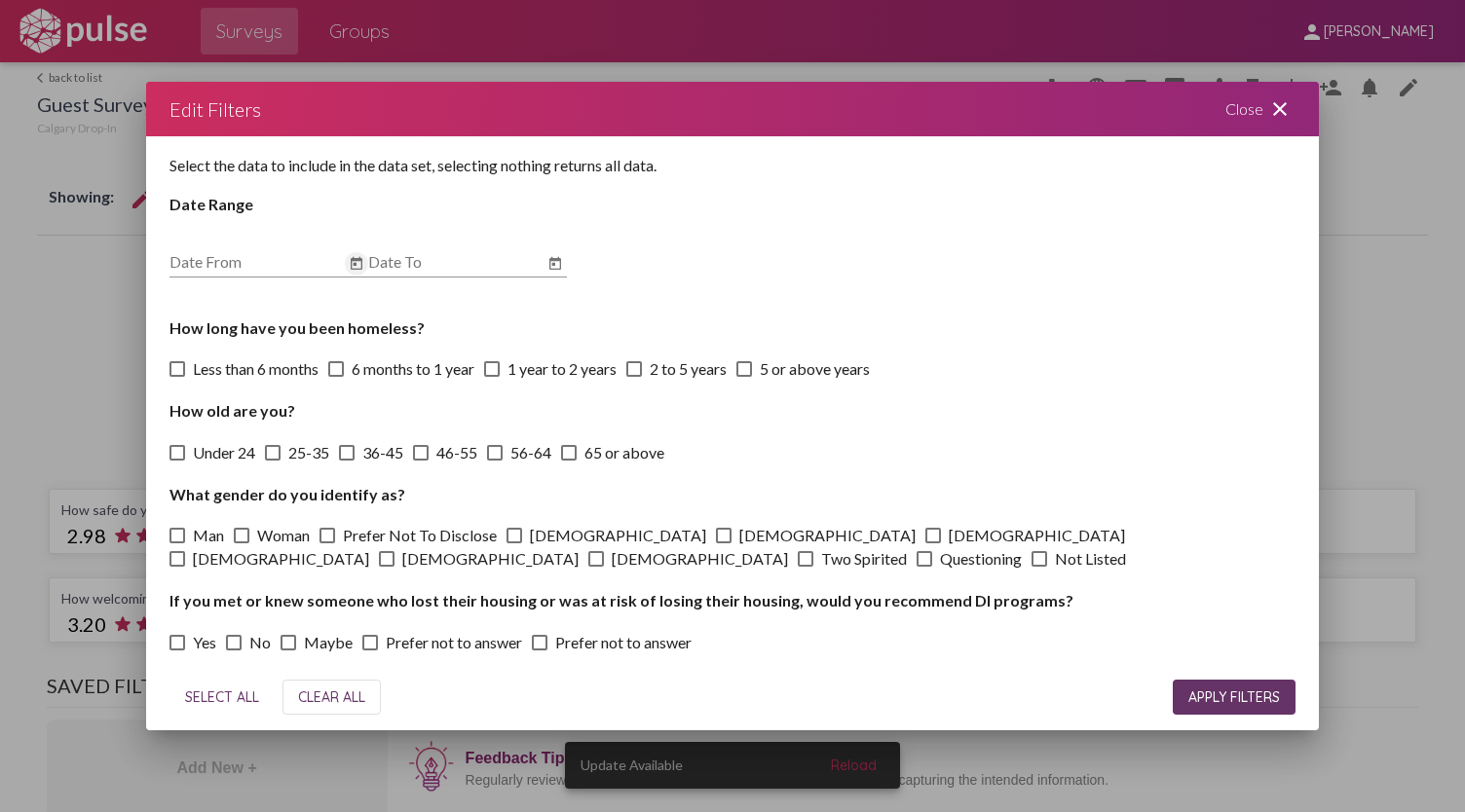
click at [357, 267] on icon "Open calendar" at bounding box center [357, 263] width 16 height 24
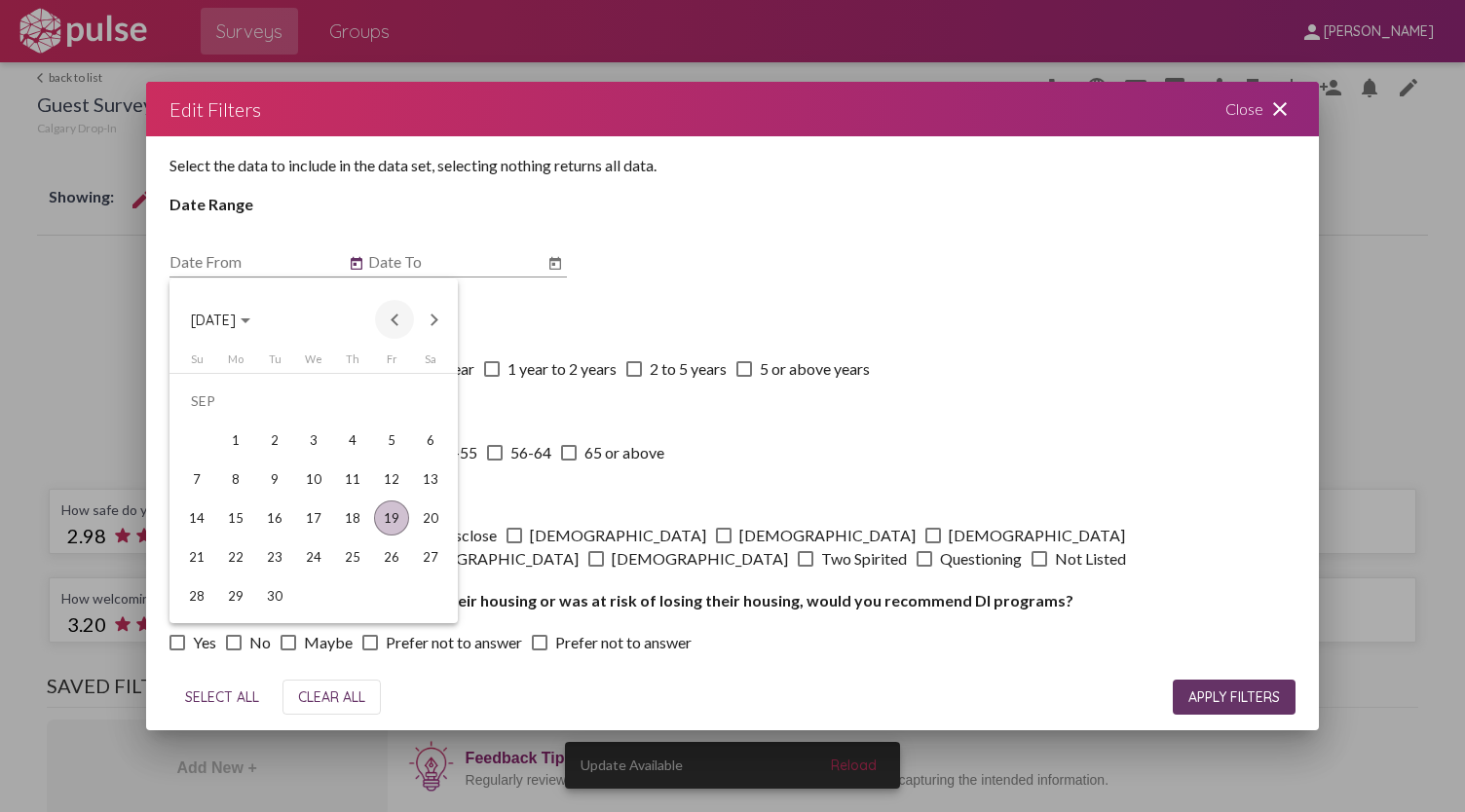
click at [398, 322] on button "Previous month" at bounding box center [395, 319] width 39 height 39
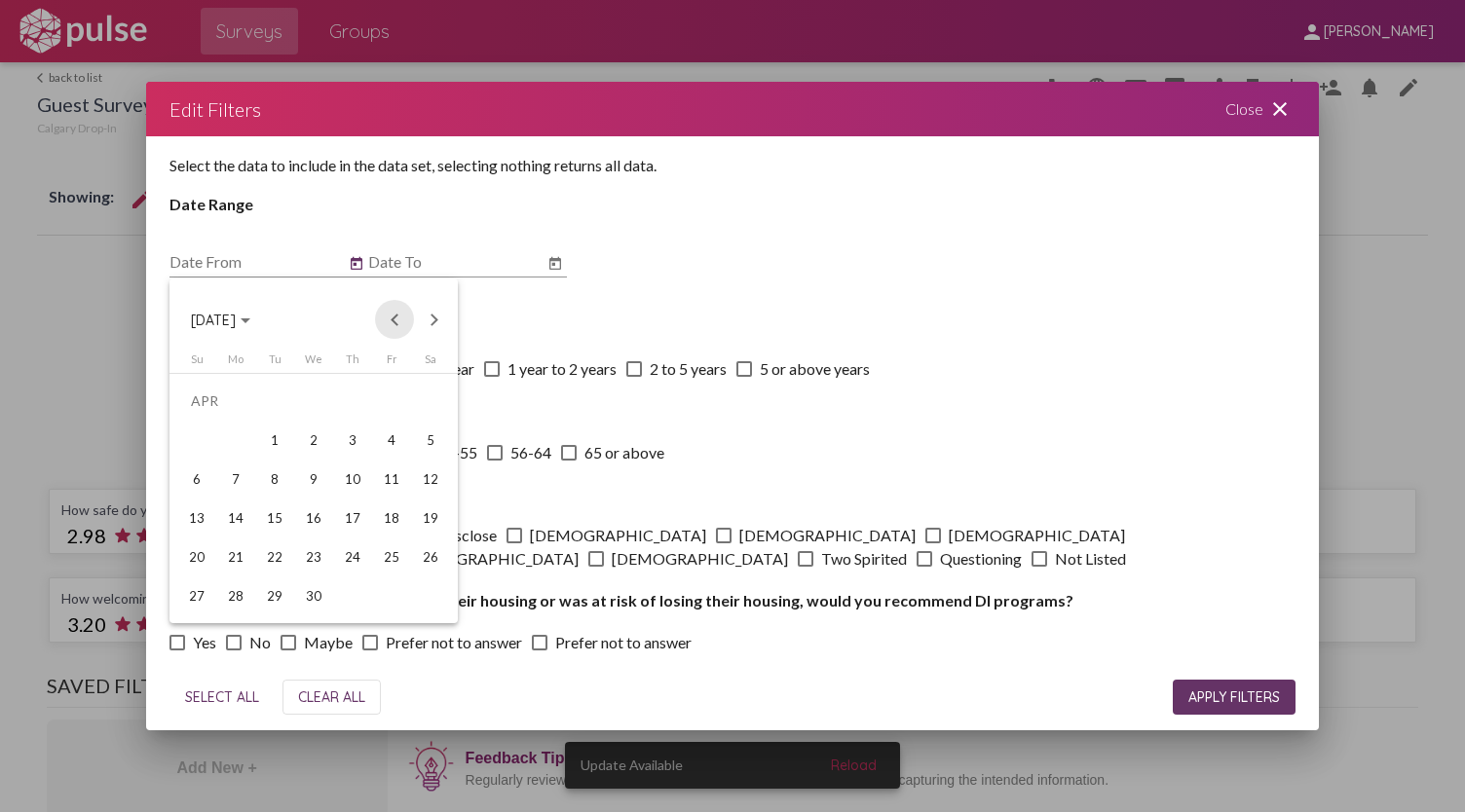
click at [398, 322] on button "Previous month" at bounding box center [395, 319] width 39 height 39
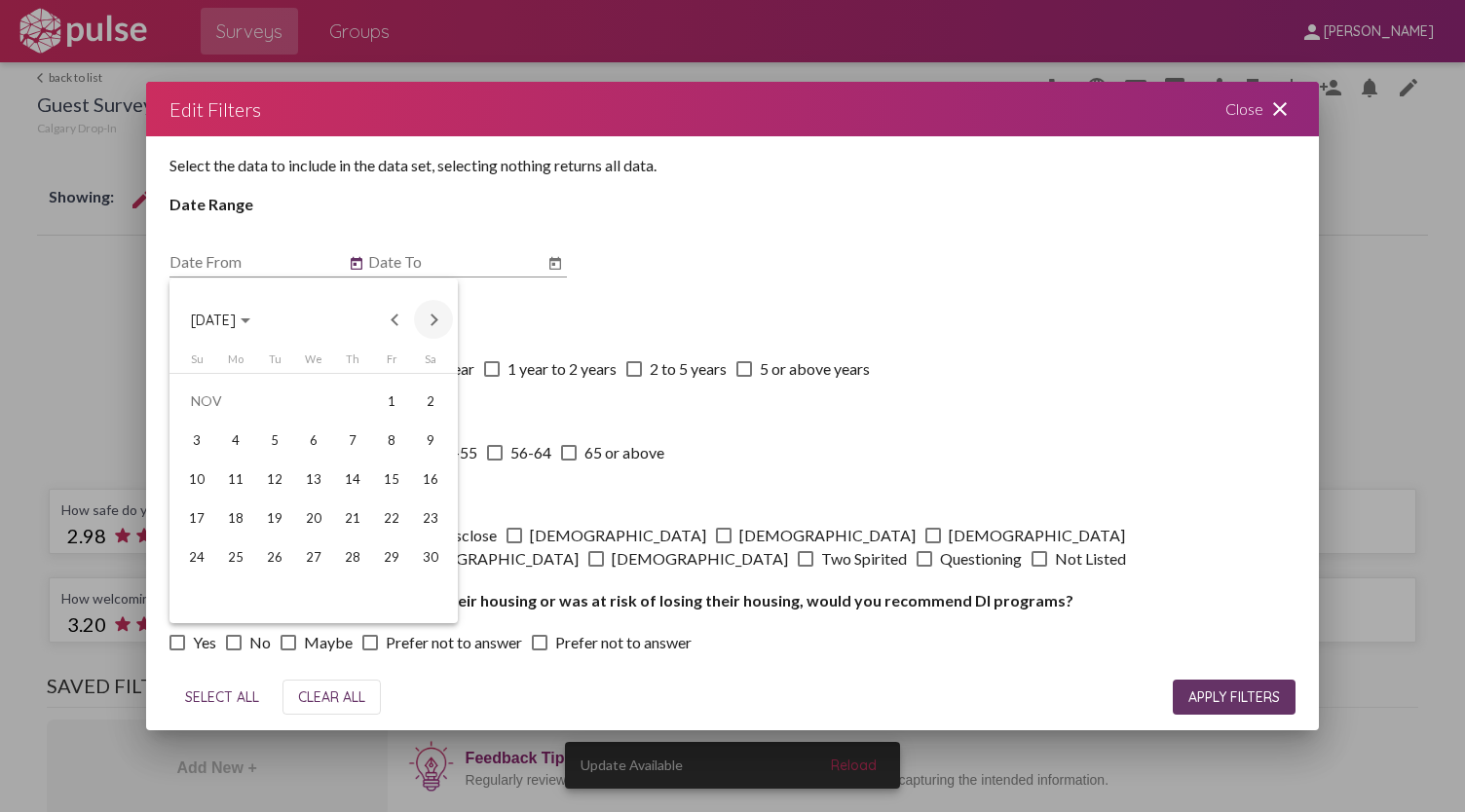
click at [431, 321] on button "Next month" at bounding box center [434, 319] width 39 height 39
click at [325, 405] on div "1" at bounding box center [314, 402] width 35 height 35
type input "[DATE]"
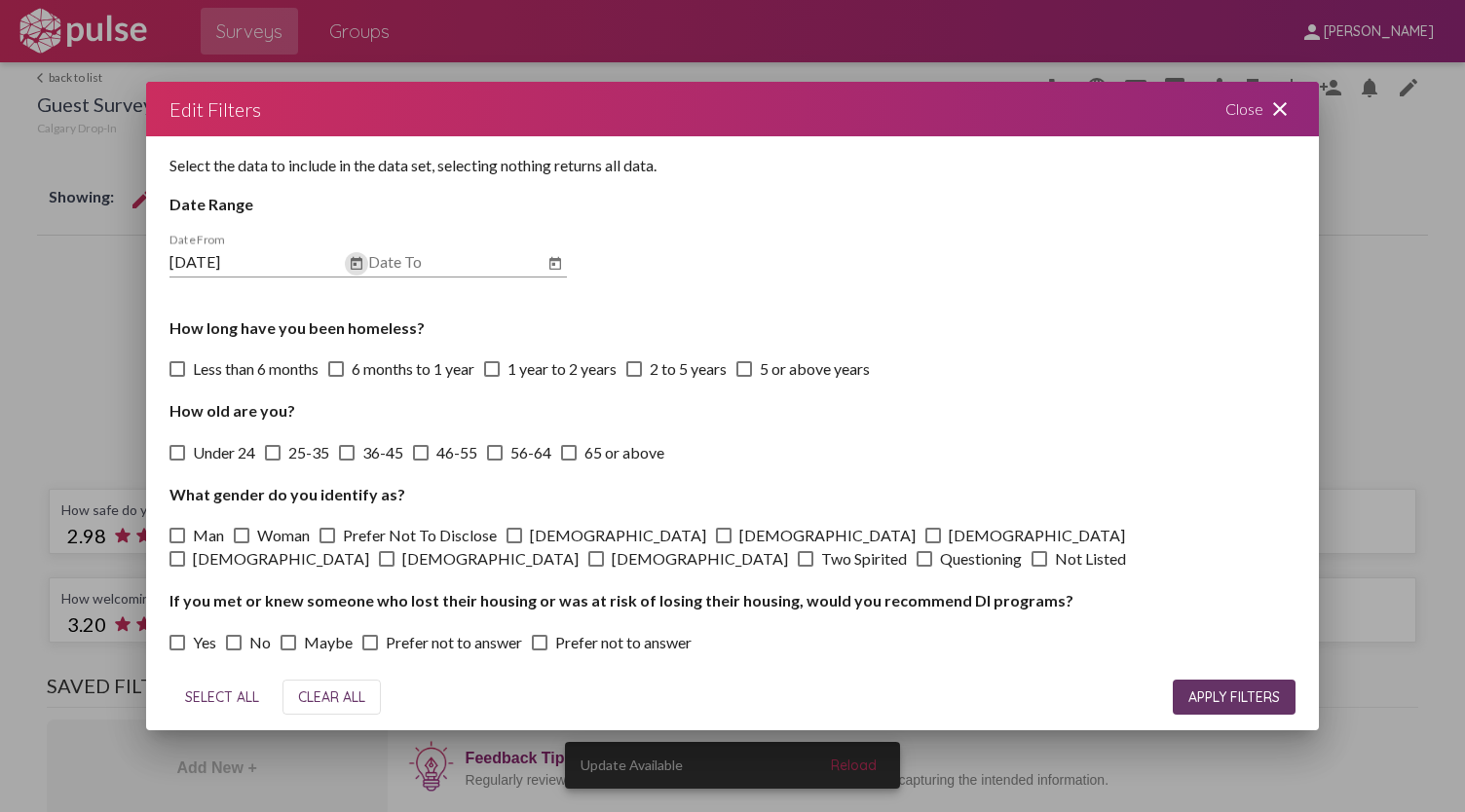
click at [550, 262] on icon "Open calendar" at bounding box center [556, 263] width 12 height 13
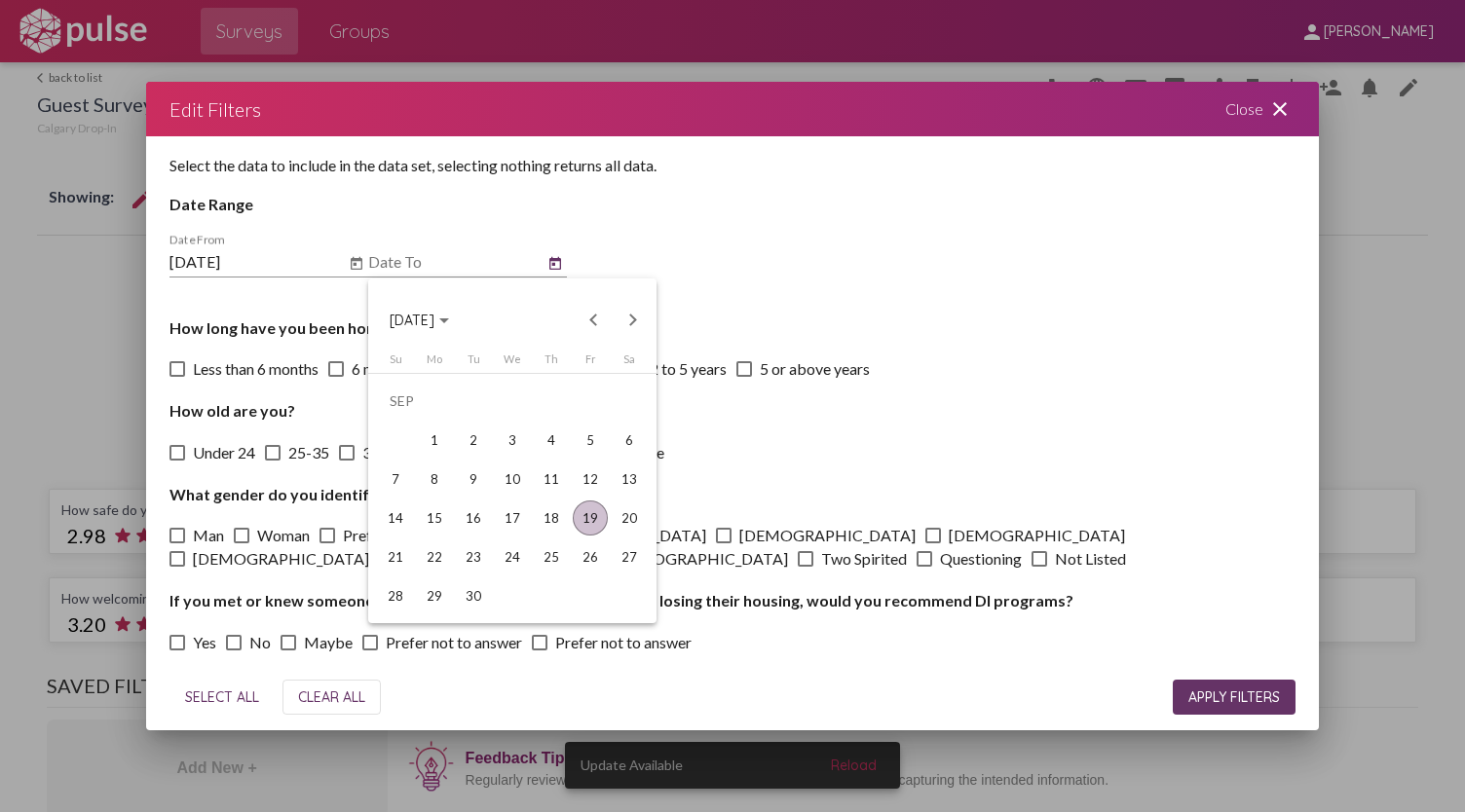
click at [599, 529] on div "19" at bounding box center [591, 518] width 35 height 35
type input "[DATE]"
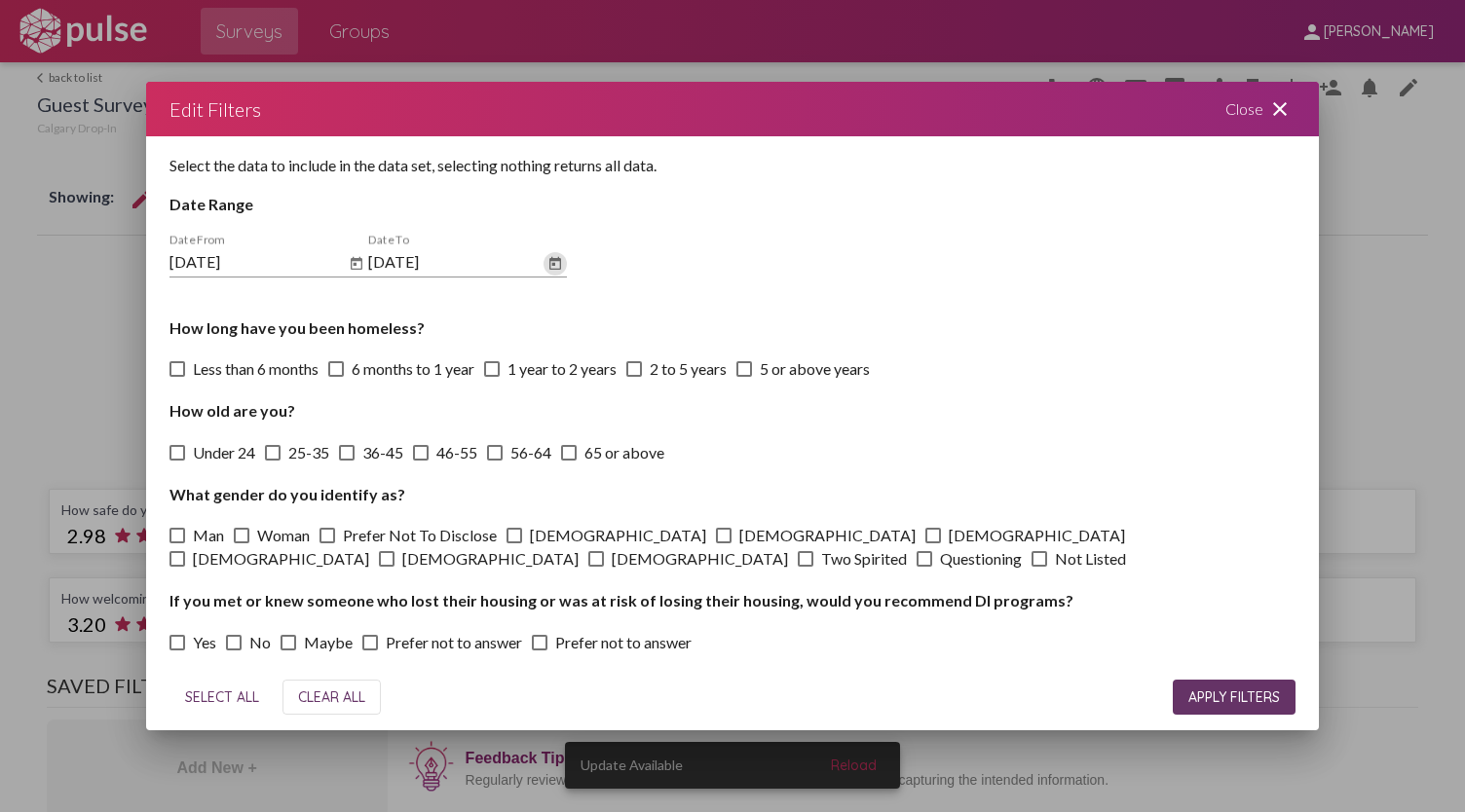
click at [1268, 696] on span "APPLY FILTERS" at bounding box center [1234, 697] width 91 height 18
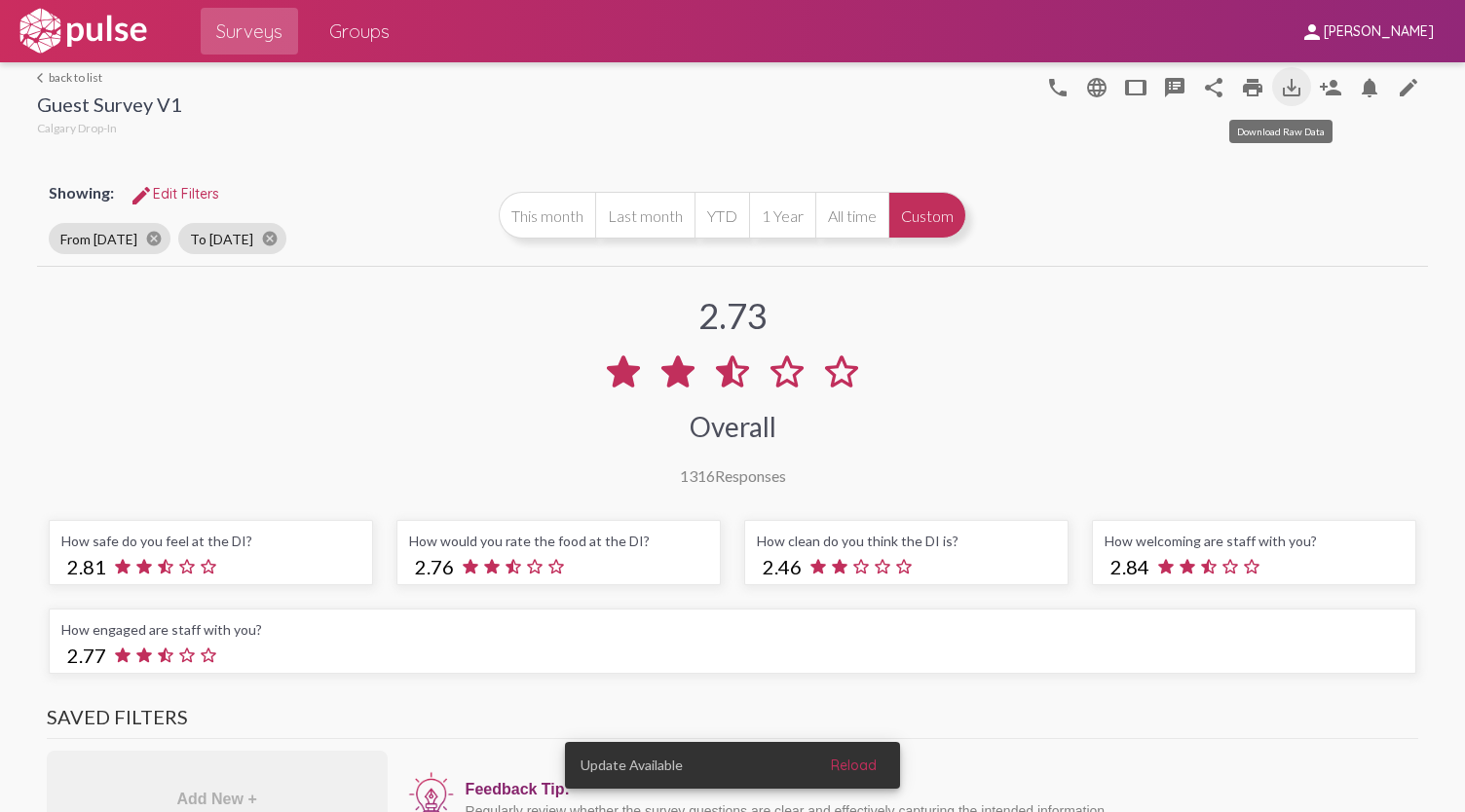
click at [1280, 94] on mat-icon "save_alt" at bounding box center [1292, 88] width 24 height 24
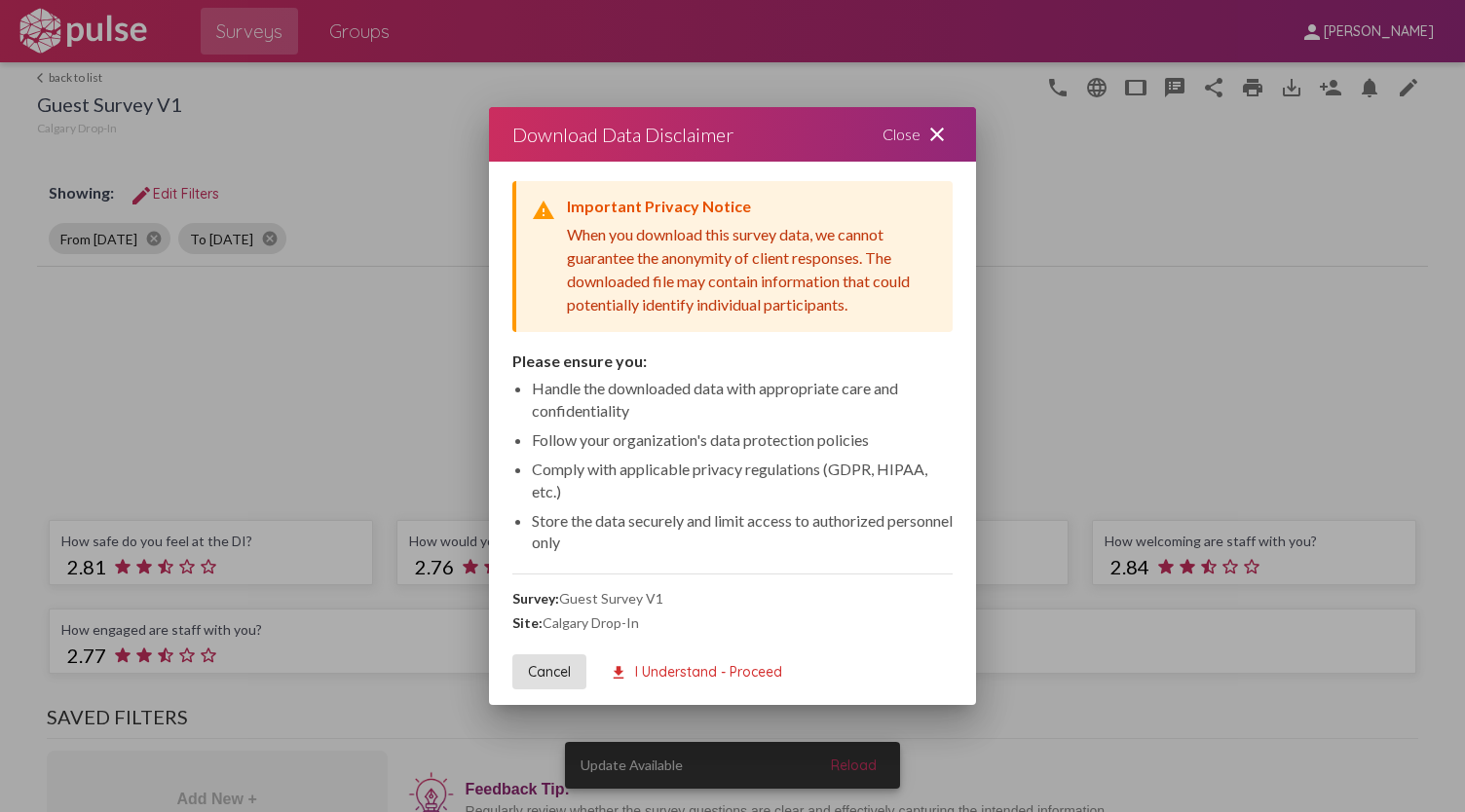
click at [782, 679] on span "download I Understand - Proceed" at bounding box center [696, 672] width 172 height 18
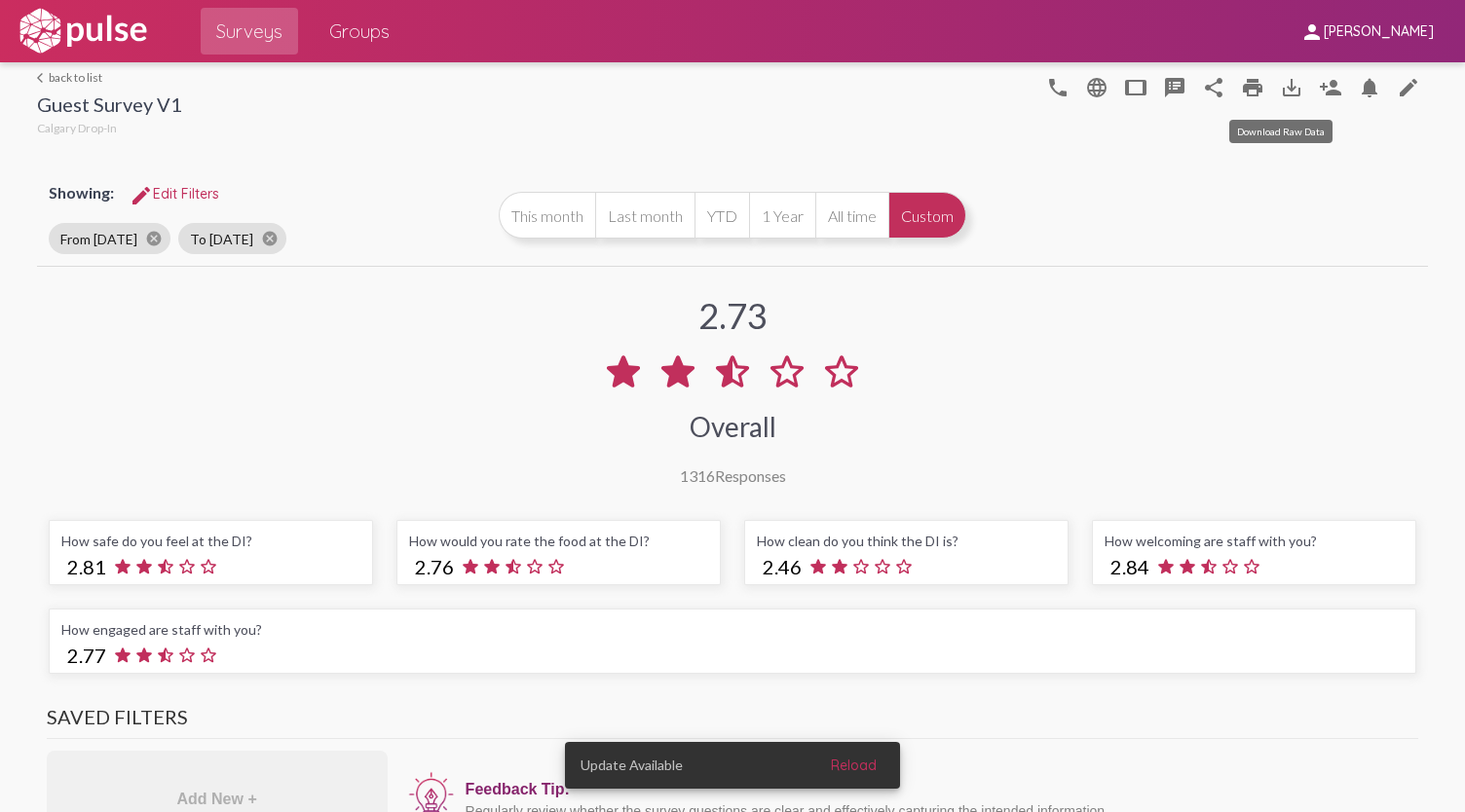
click at [1291, 77] on mat-icon "save_alt" at bounding box center [1292, 88] width 24 height 24
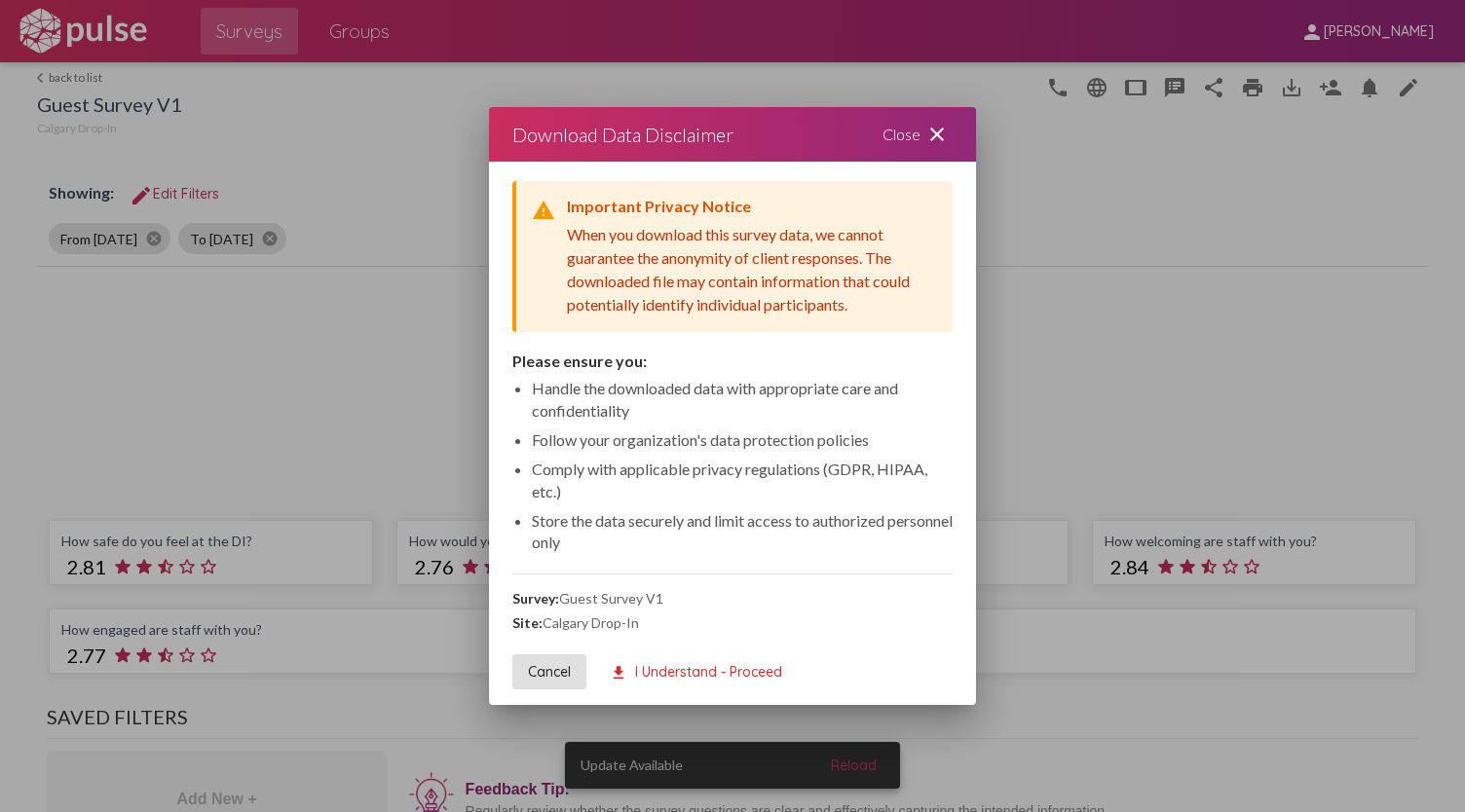
click at [776, 671] on span "download I Understand - Proceed" at bounding box center [696, 672] width 172 height 18
